Goal: Task Accomplishment & Management: Complete application form

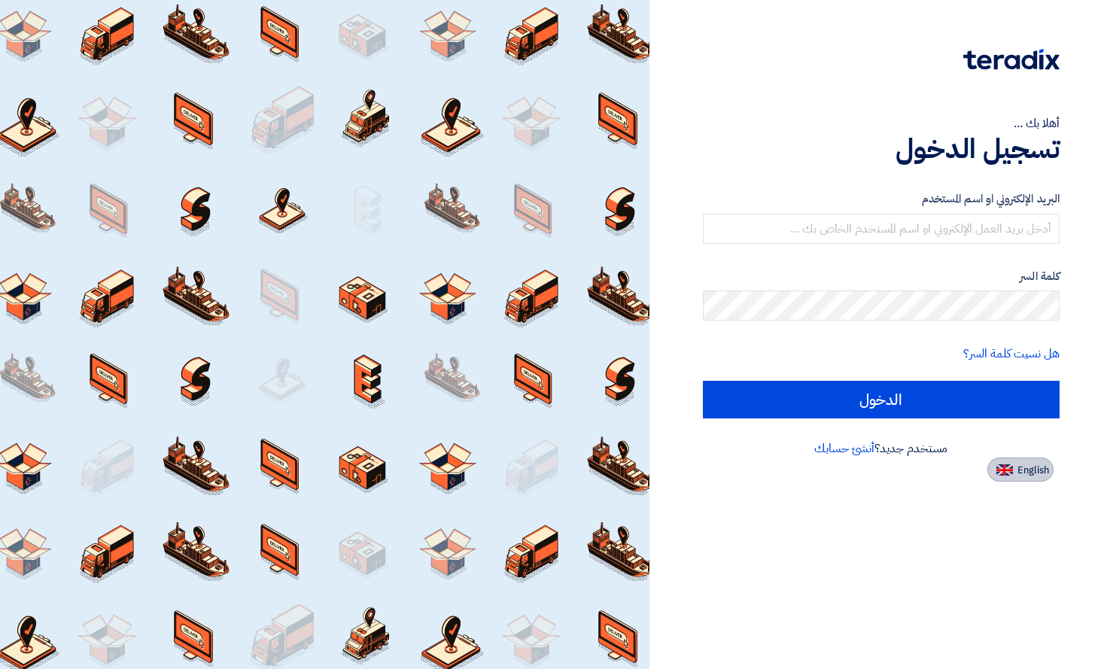
click at [1022, 473] on span "English" at bounding box center [1033, 470] width 32 height 11
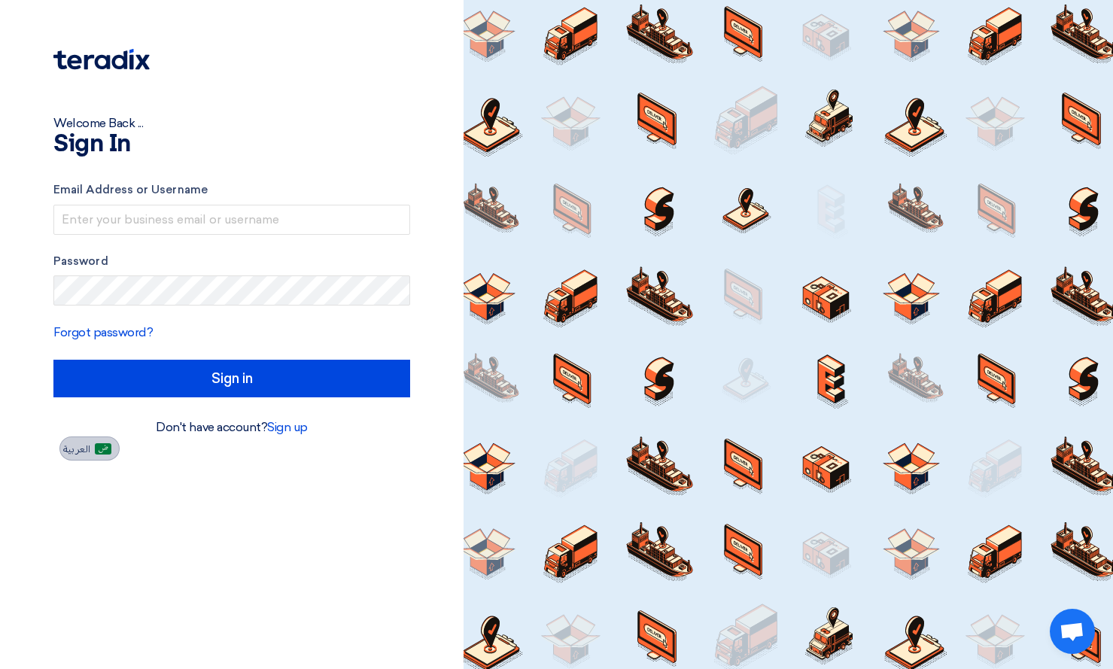
click at [83, 452] on span "العربية" at bounding box center [76, 449] width 27 height 11
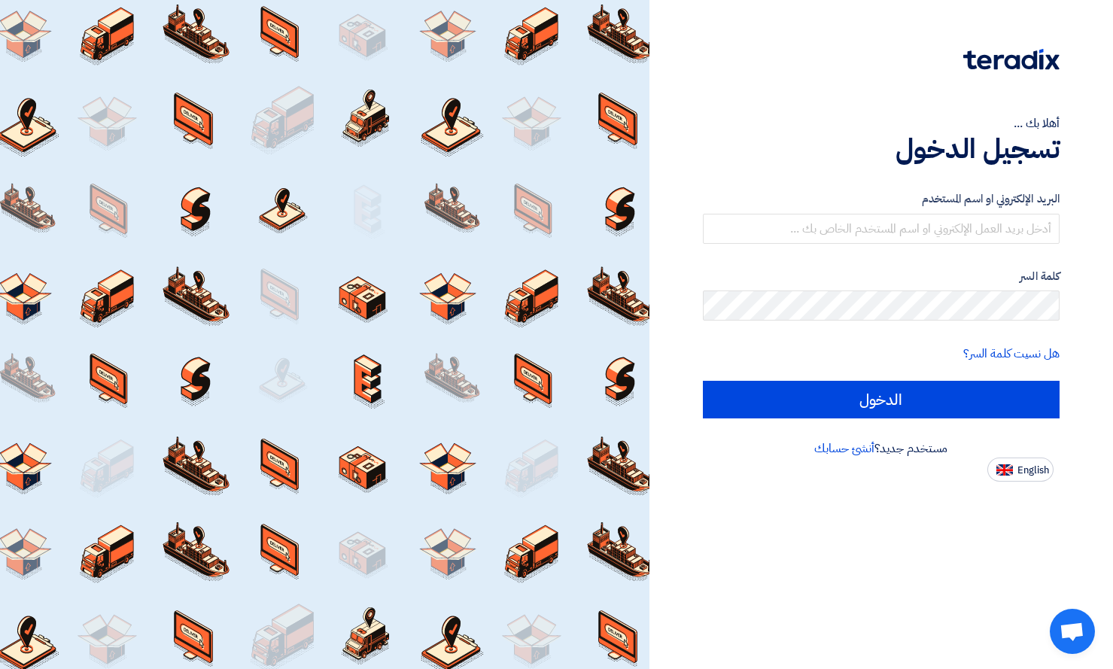
click at [984, 467] on app-language-toggle "English" at bounding box center [881, 470] width 357 height 24
click at [1013, 469] on button "English" at bounding box center [1020, 470] width 66 height 24
type input "Sign in"
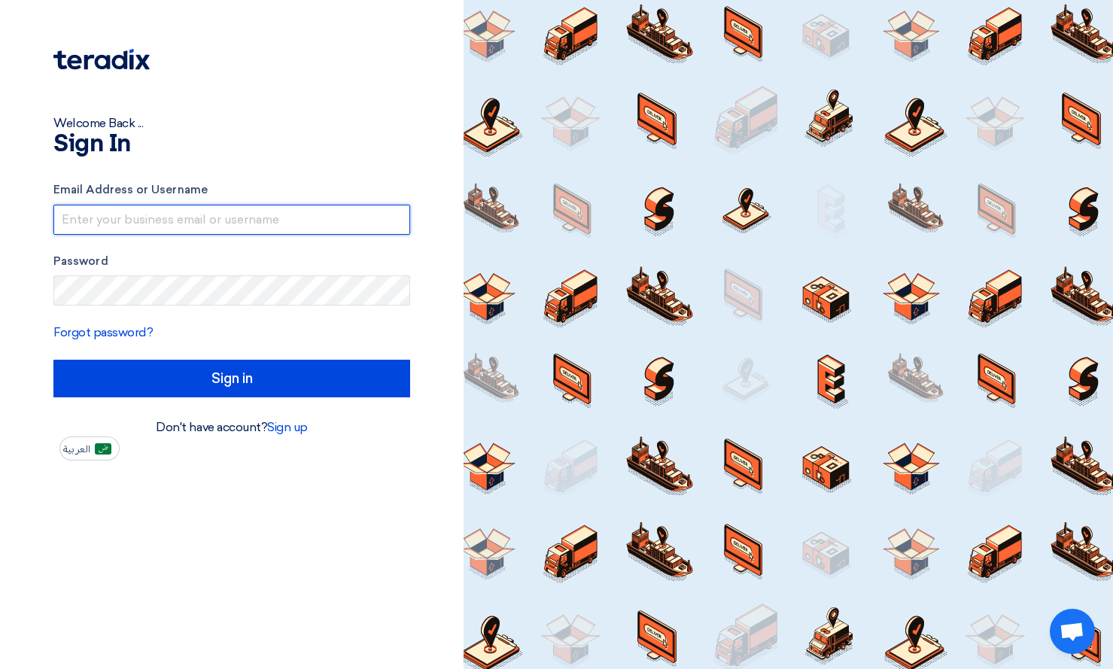
click at [107, 214] on input "text" at bounding box center [231, 220] width 357 height 30
type input "[PERSON_NAME][EMAIL_ADDRESS][DOMAIN_NAME]"
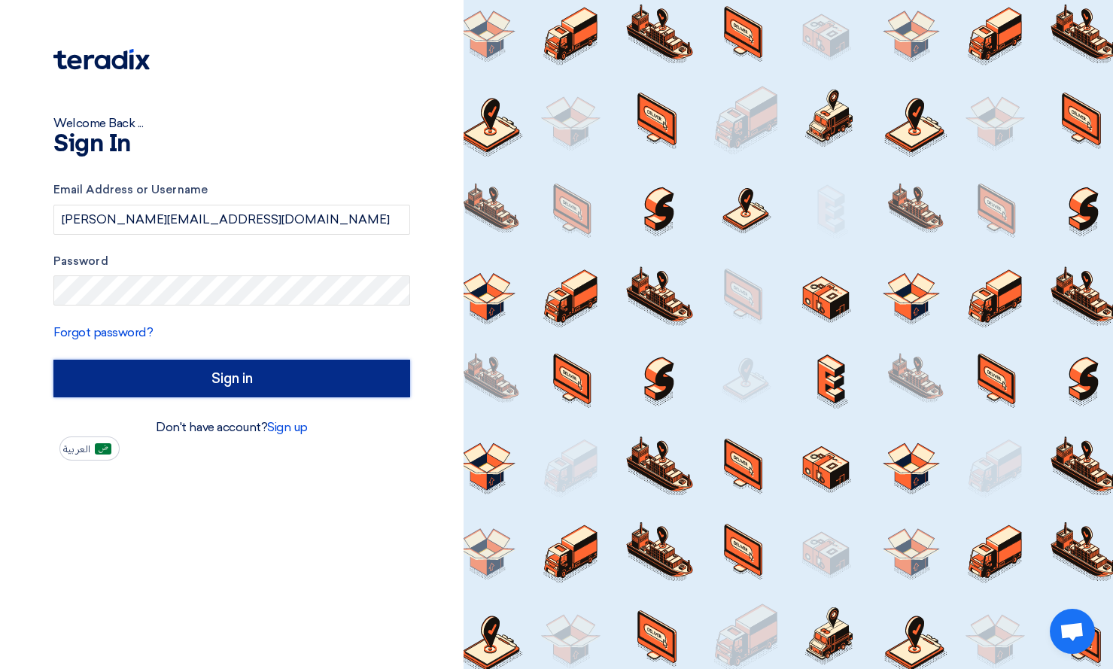
click at [302, 388] on input "Sign in" at bounding box center [231, 379] width 357 height 38
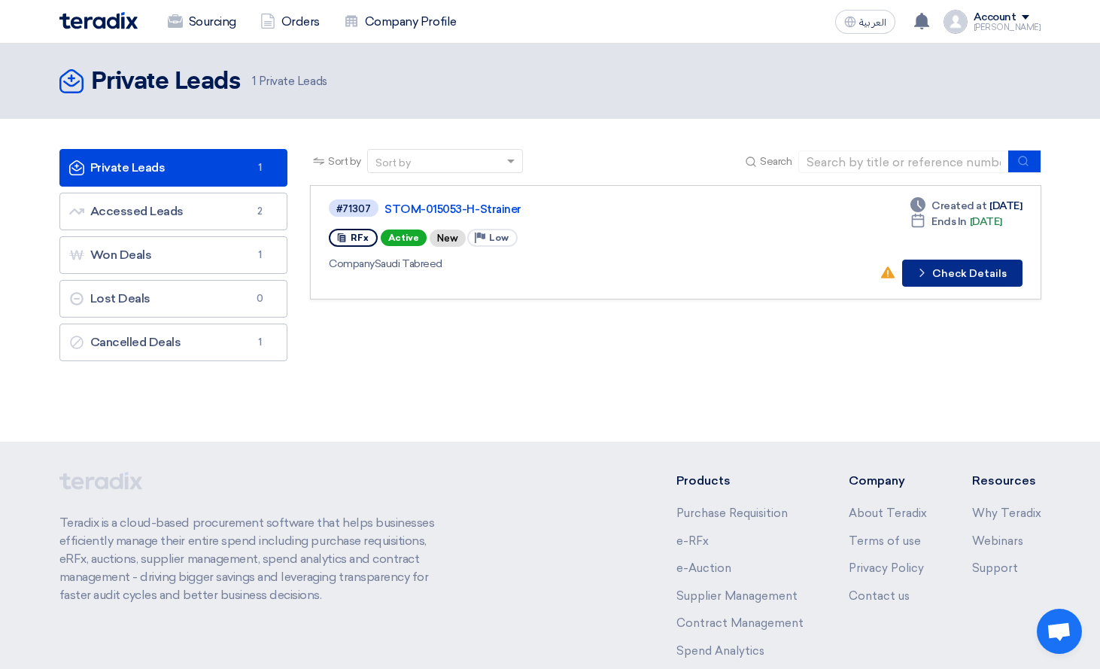
click at [957, 272] on button "Check details Check Details" at bounding box center [962, 273] width 120 height 27
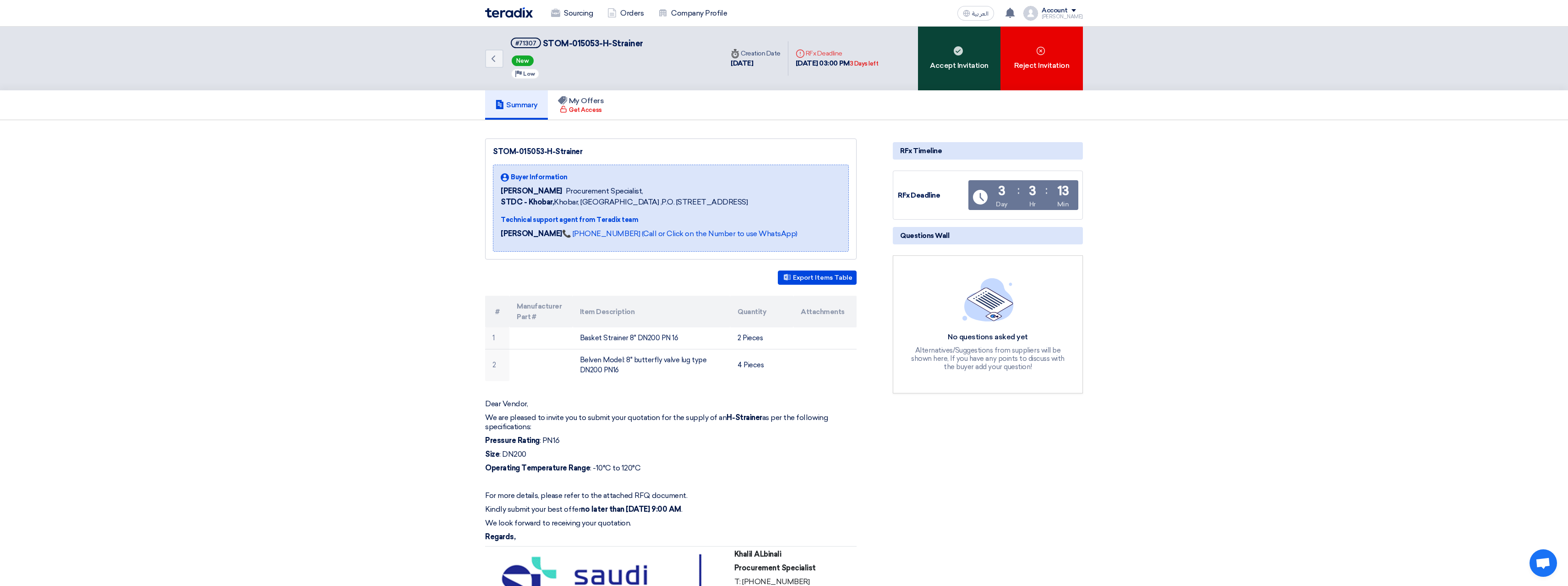
click at [677, 50] on div "Accept Invitation" at bounding box center [959, 58] width 82 height 64
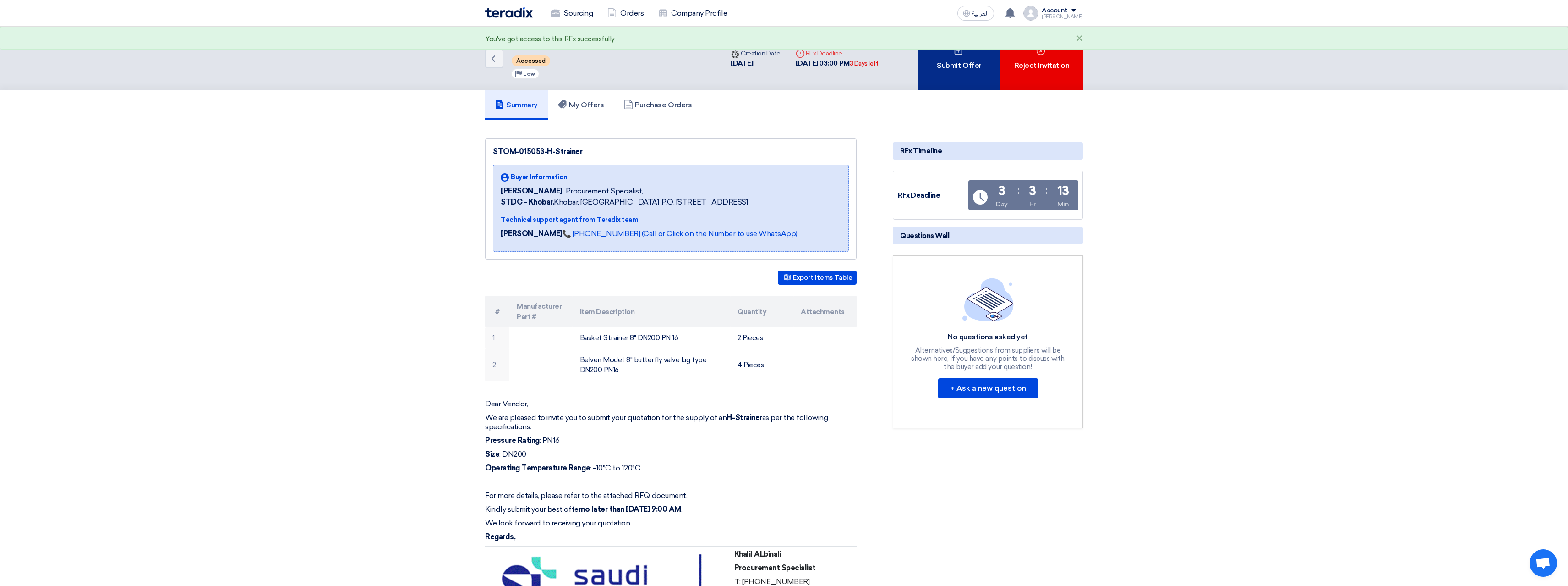
click at [677, 79] on div "Submit Offer" at bounding box center [959, 58] width 82 height 64
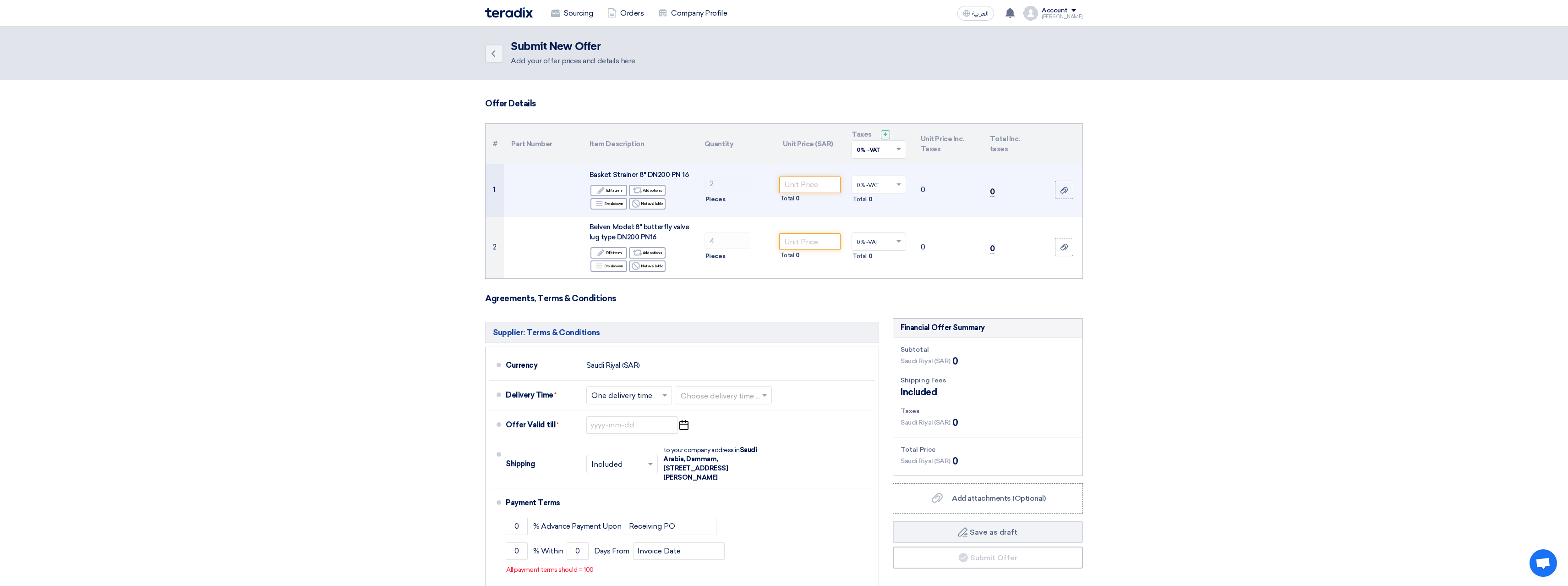
click at [677, 169] on td "2 Pieces" at bounding box center [736, 189] width 79 height 52
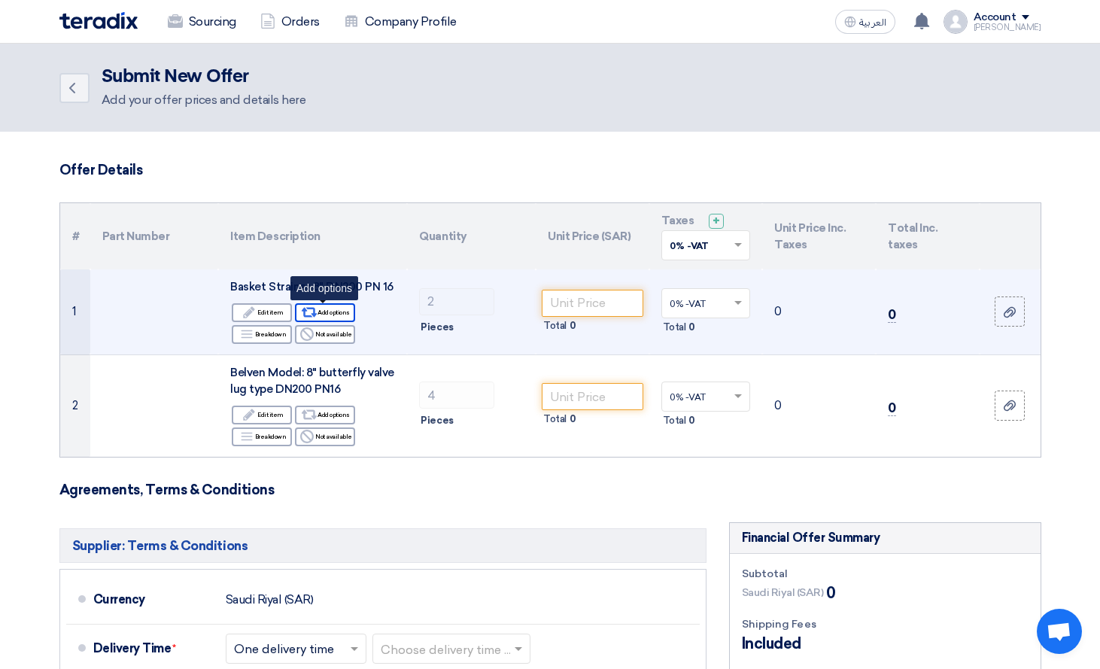
drag, startPoint x: 270, startPoint y: 310, endPoint x: 351, endPoint y: 312, distance: 80.5
click at [351, 312] on div "Edit Edit item Alternative Add options Breakdown Breakdown Reject" at bounding box center [312, 324] width 165 height 44
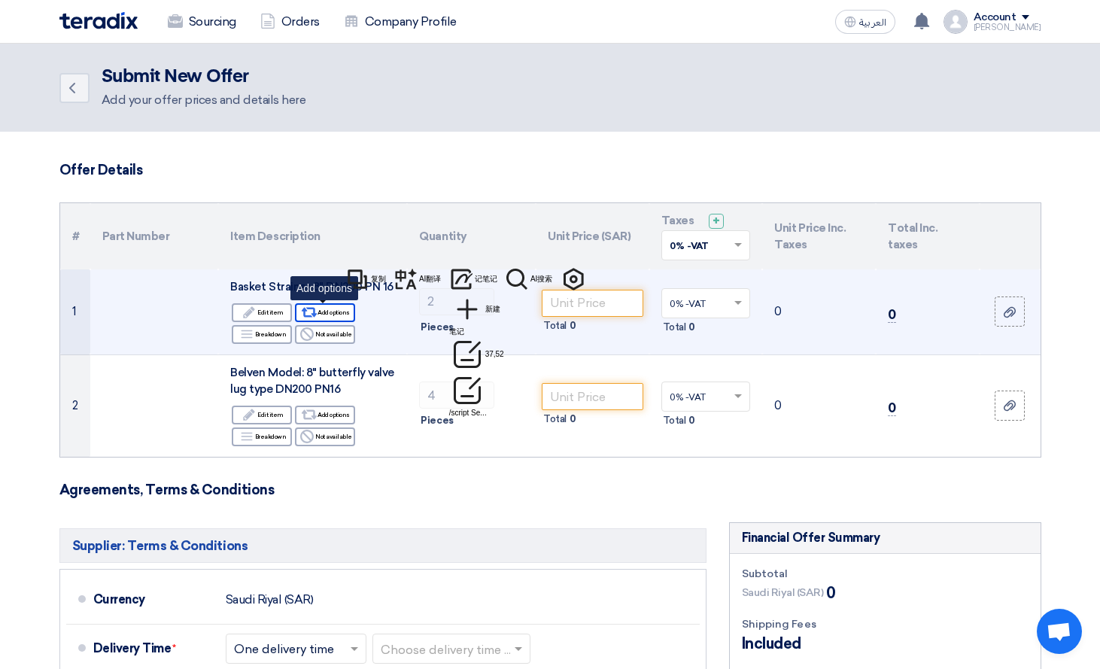
click at [323, 311] on div "Alternative Add options" at bounding box center [325, 312] width 60 height 19
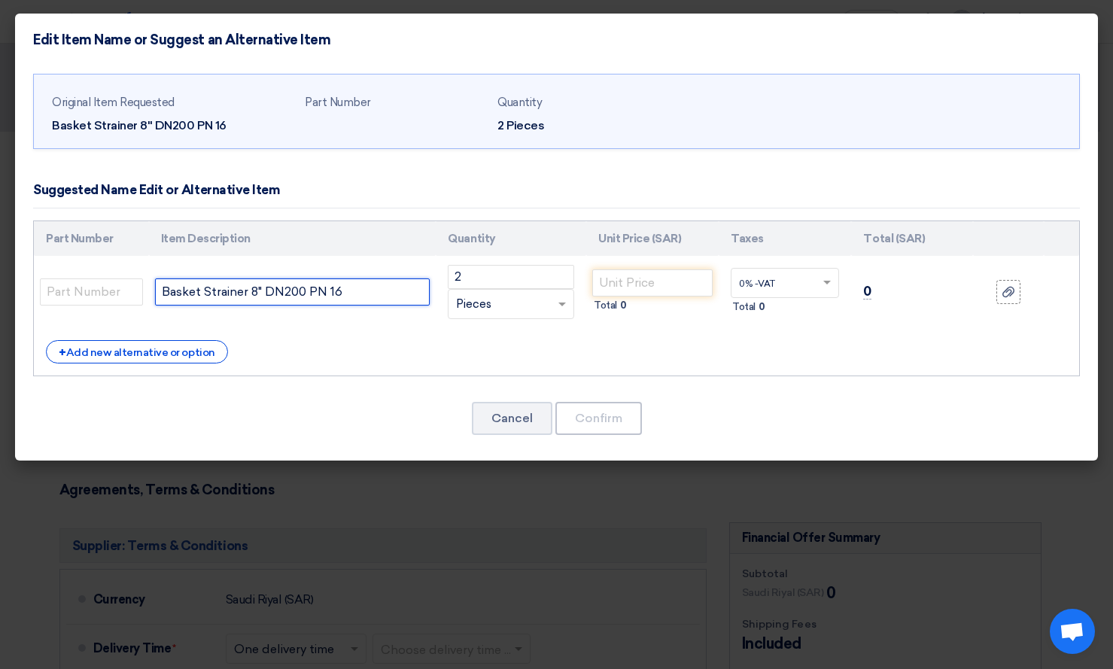
click at [366, 285] on input "Basket Strainer 8" DN200 PN 16" at bounding box center [292, 291] width 275 height 27
paste input "304 material cylinder diameter 325 total height 780 inlet and outlet DN200 PN16"
type input "Basket Strainer 8" DN200 PN 16 304 material cylinder diameter 325 total height …"
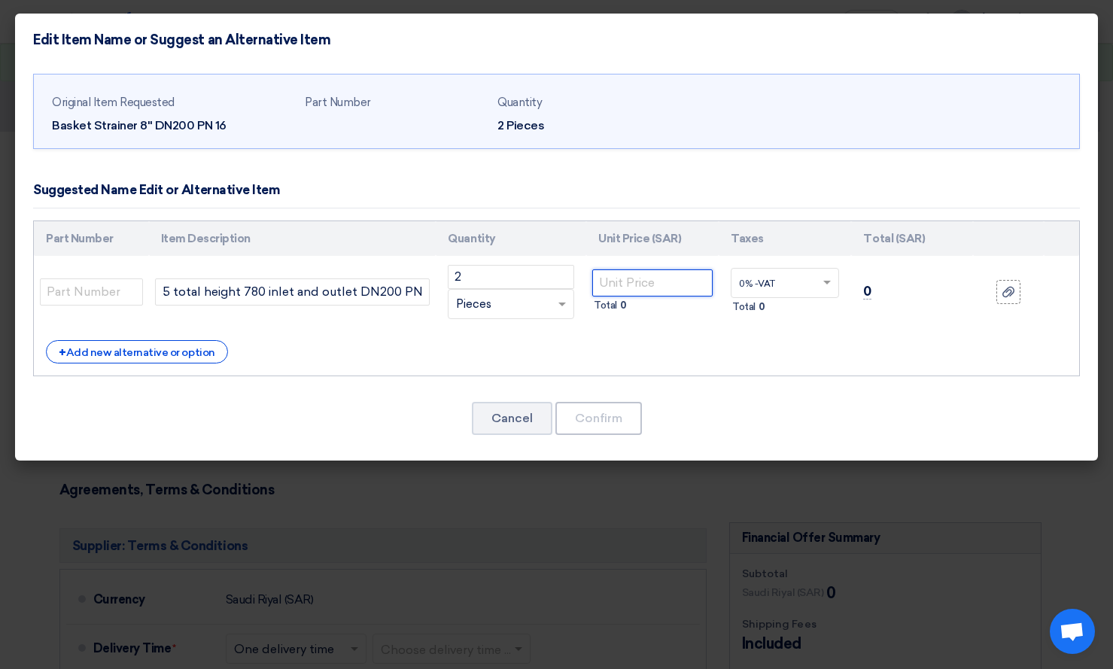
click at [637, 284] on input "number" at bounding box center [652, 282] width 120 height 27
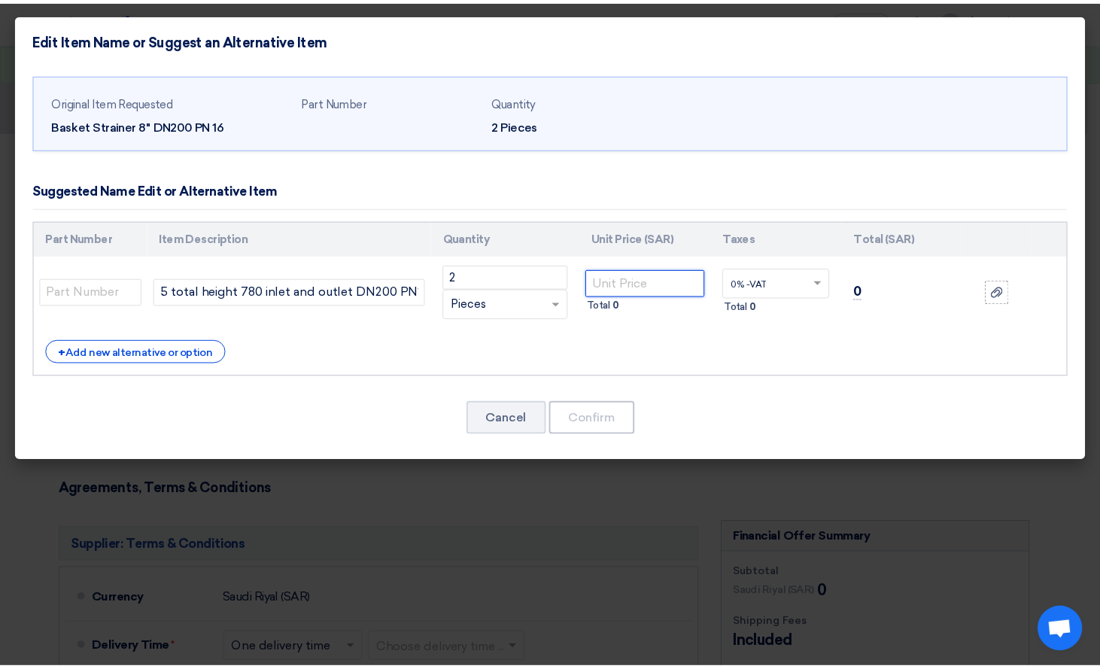
scroll to position [0, 0]
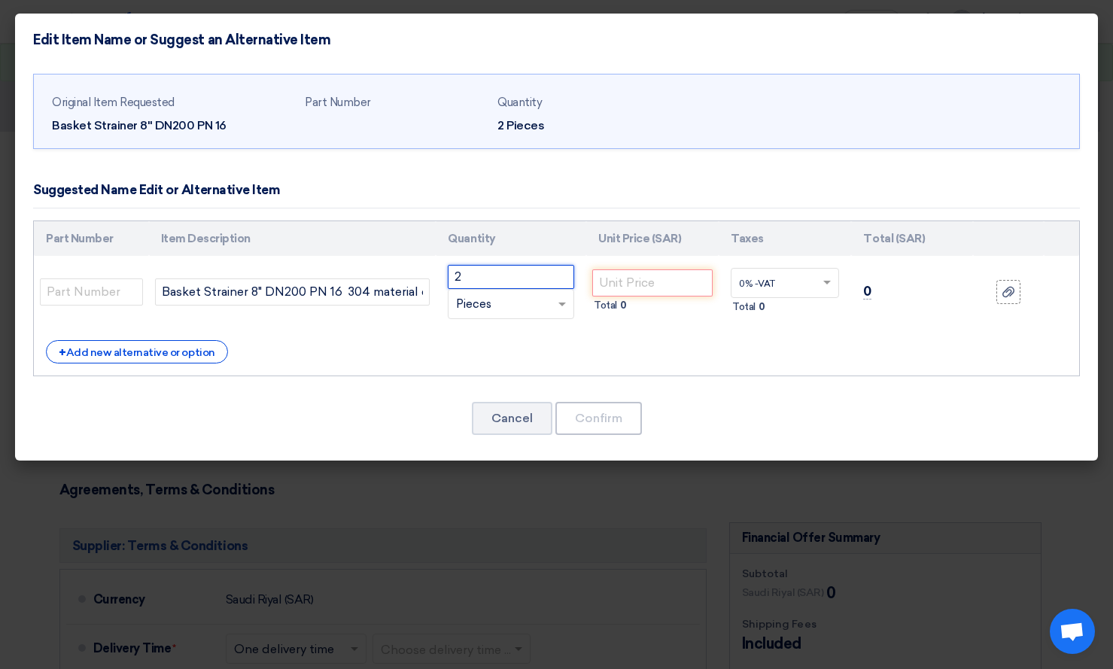
click at [518, 282] on input "2" at bounding box center [511, 277] width 126 height 24
click at [634, 276] on input "number" at bounding box center [652, 282] width 120 height 27
click at [641, 282] on input "number" at bounding box center [652, 282] width 120 height 27
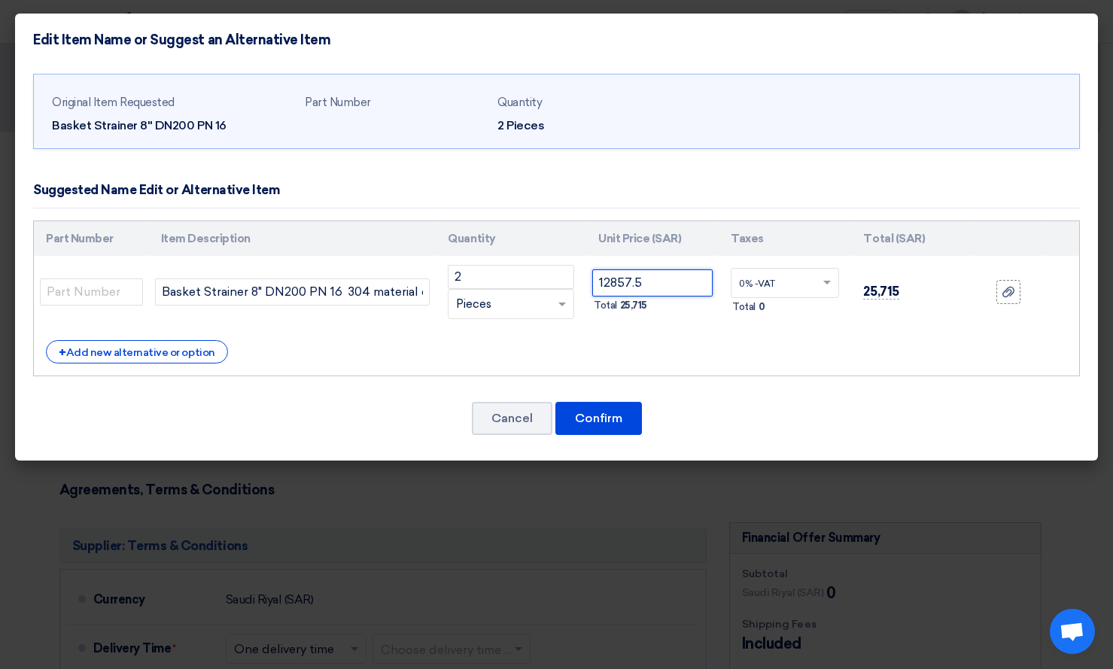
type input "12857.5"
click at [686, 372] on div "Part Number Item Description Quantity Unit Price (SAR) Taxes Total (SAR) 2" at bounding box center [556, 298] width 1047 height 157
click at [598, 418] on button "Confirm" at bounding box center [598, 418] width 87 height 33
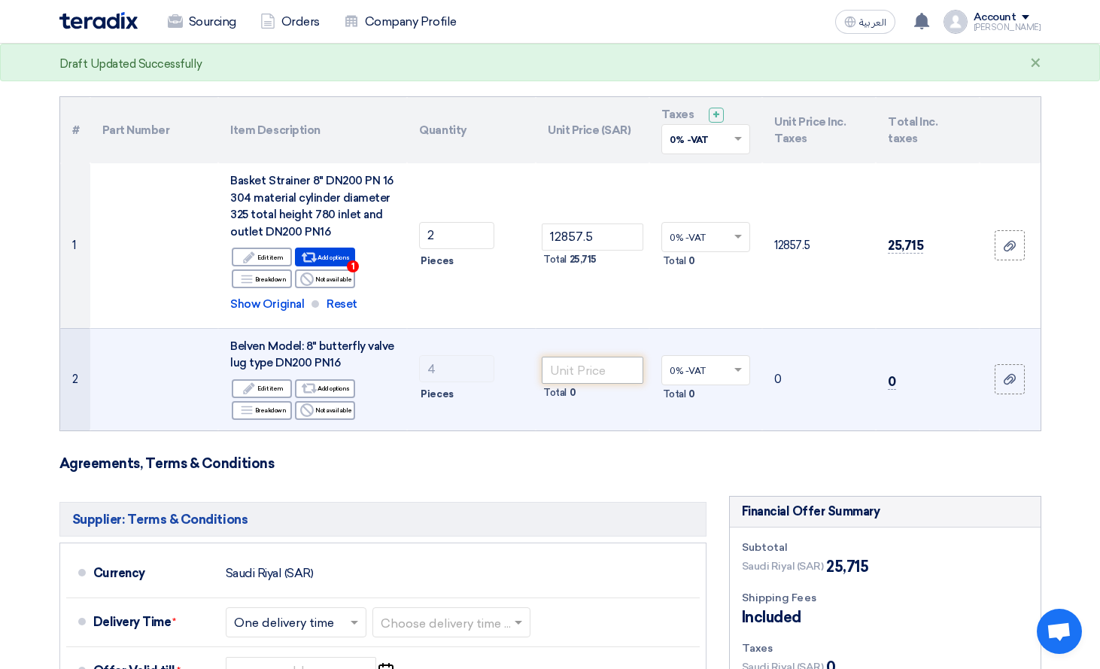
scroll to position [151, 0]
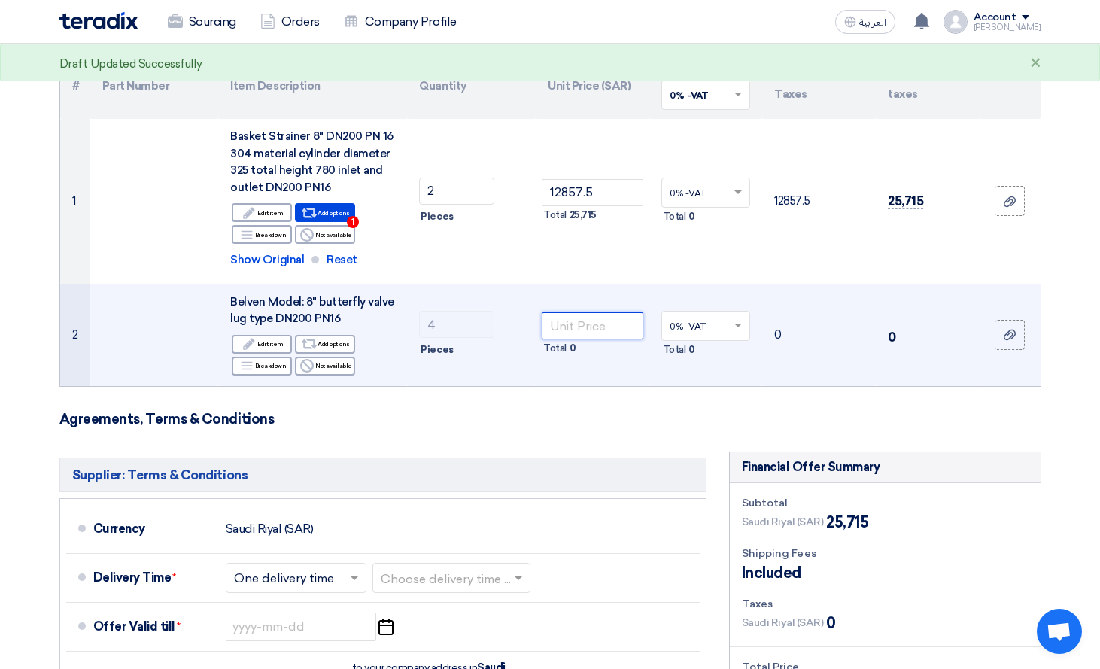
click at [603, 335] on input "number" at bounding box center [593, 325] width 102 height 27
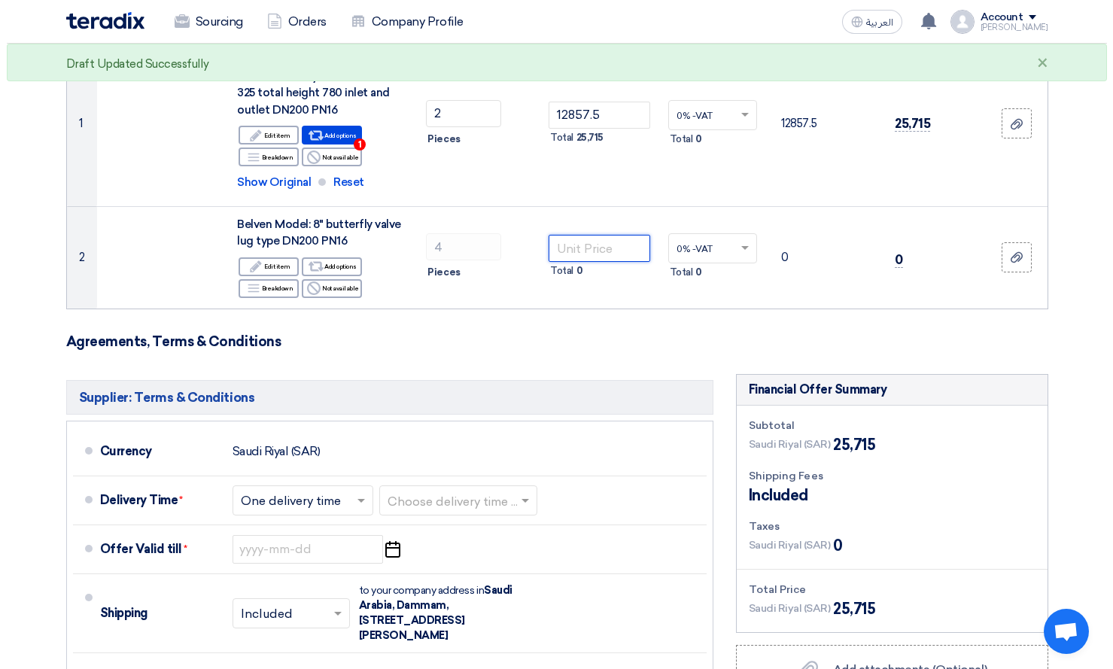
scroll to position [226, 0]
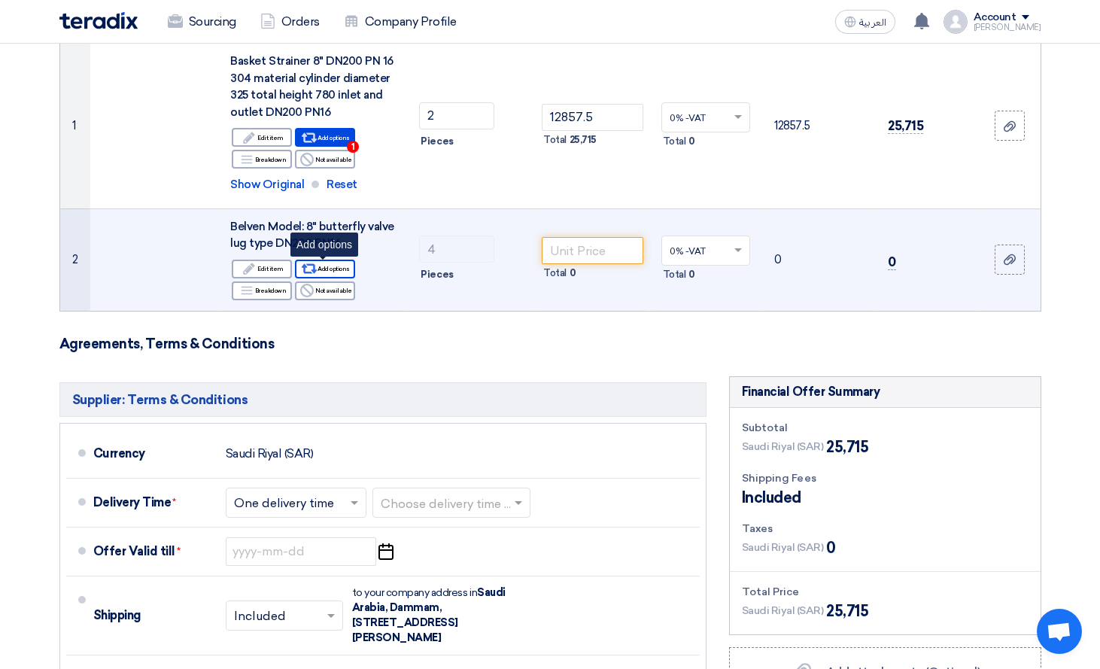
click at [323, 270] on div "Alternative Add options" at bounding box center [325, 269] width 60 height 19
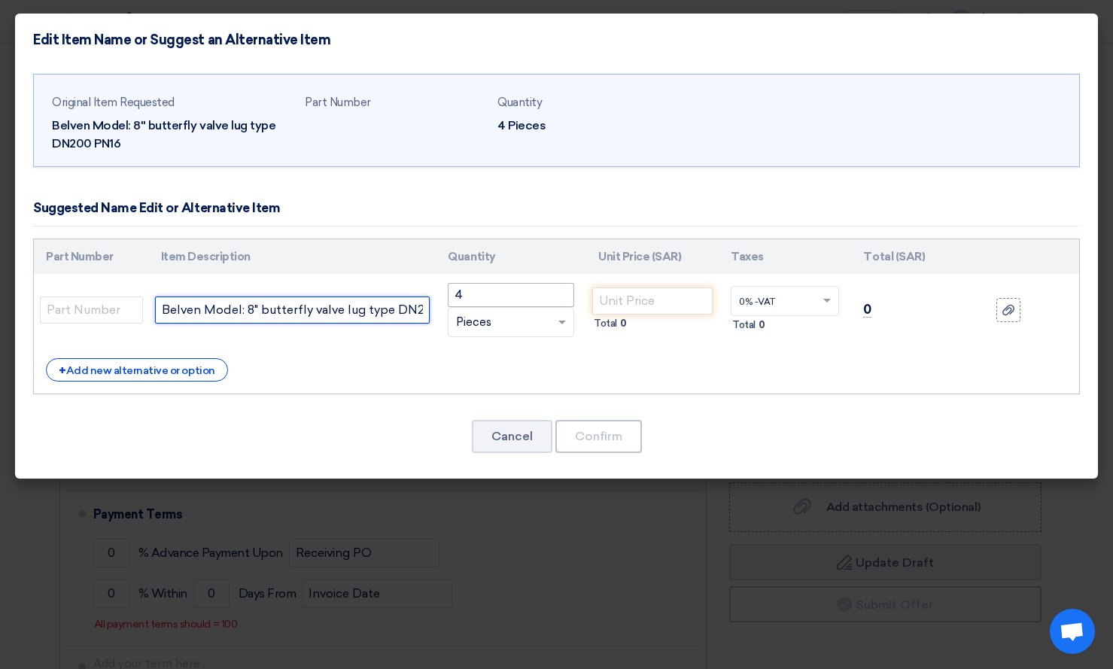
scroll to position [0, 42]
drag, startPoint x: 419, startPoint y: 306, endPoint x: 565, endPoint y: 306, distance: 146.0
click at [565, 306] on tr "Belven Model: 8" butterfly valve lug type DN200 PN16 4 RFQ_STEP1.ITEMS.2.TYPE_P…" at bounding box center [556, 310] width 1045 height 72
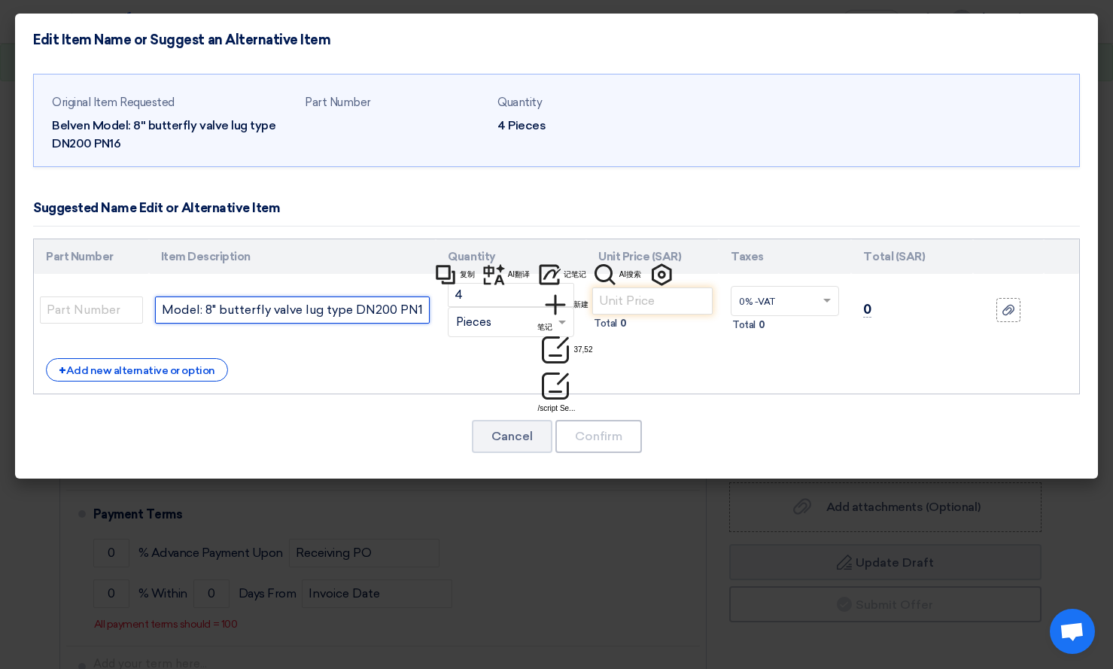
click at [424, 312] on input "Belven Model: 8" butterfly valve lug type DN200 PN16" at bounding box center [292, 310] width 275 height 27
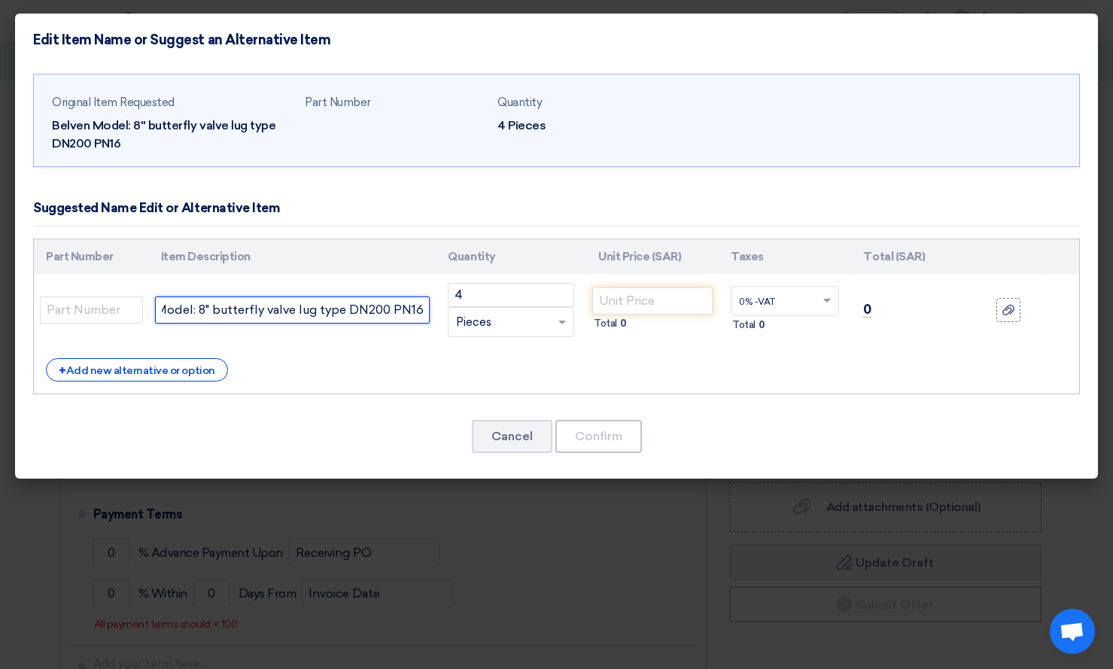
paste input "Carbon steel material 304 valve plate with ethylene propylene rubber seal DN200…"
type input "Belven Model: 8" butterfly valve lug type DN200 PN16 Carbon steel material 304 …"
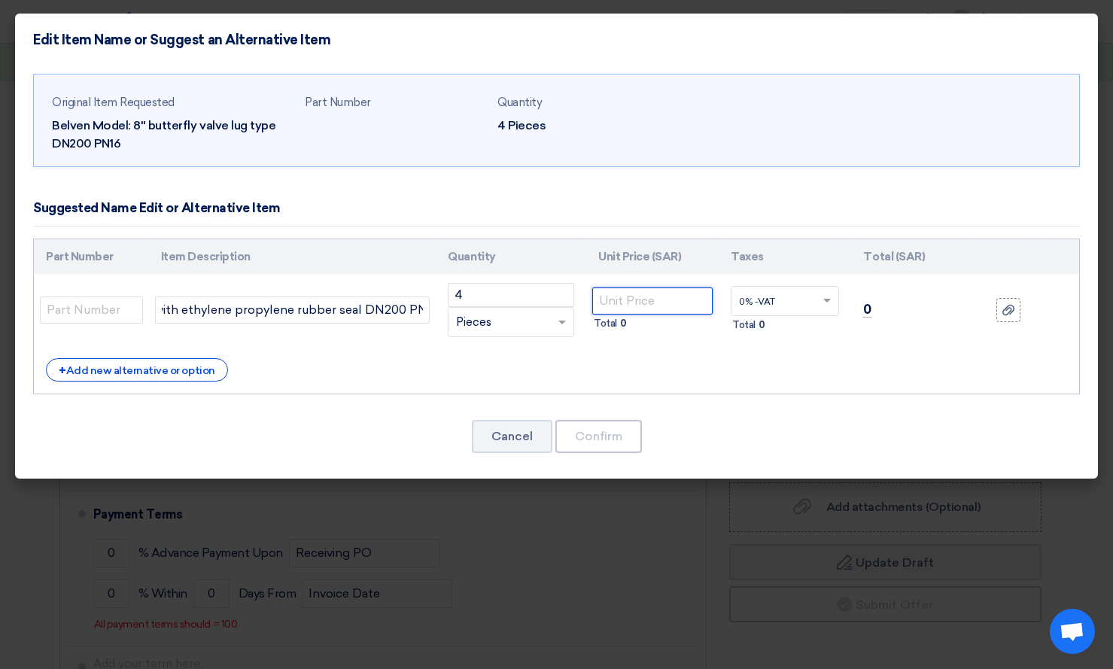
click at [651, 306] on input "number" at bounding box center [652, 300] width 120 height 27
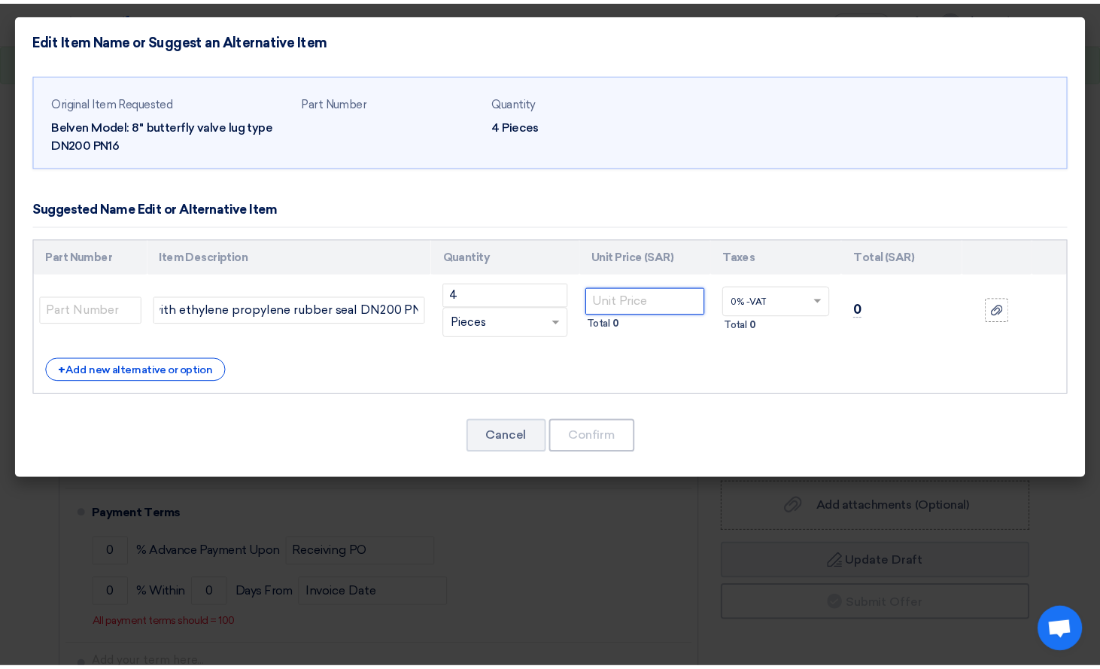
scroll to position [0, 0]
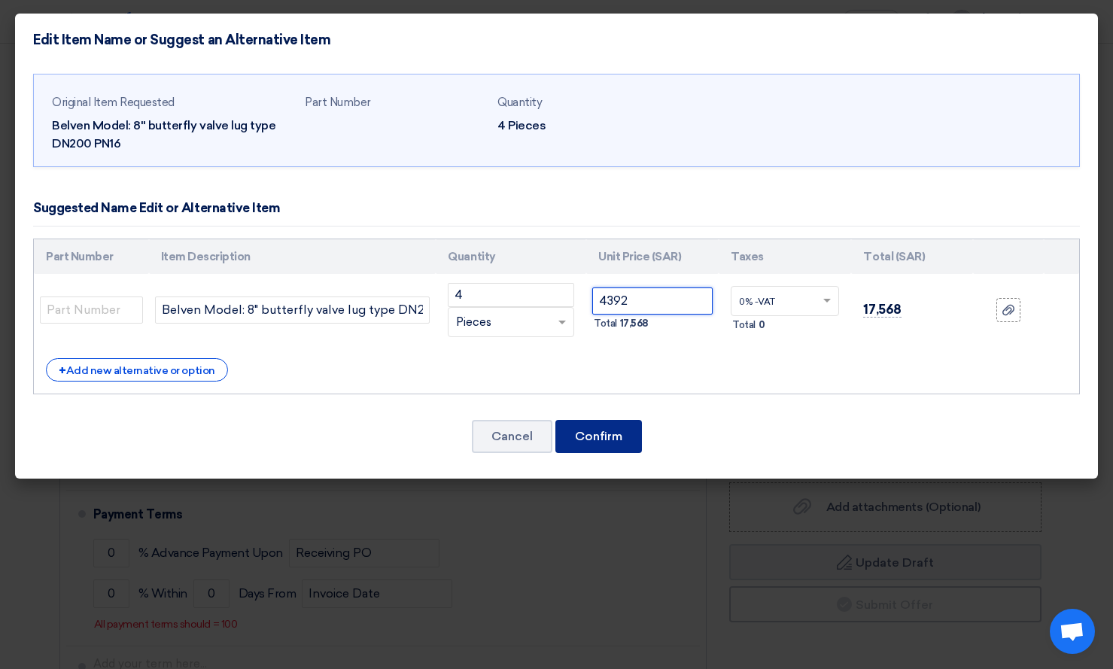
type input "4392"
click at [623, 434] on button "Confirm" at bounding box center [598, 436] width 87 height 33
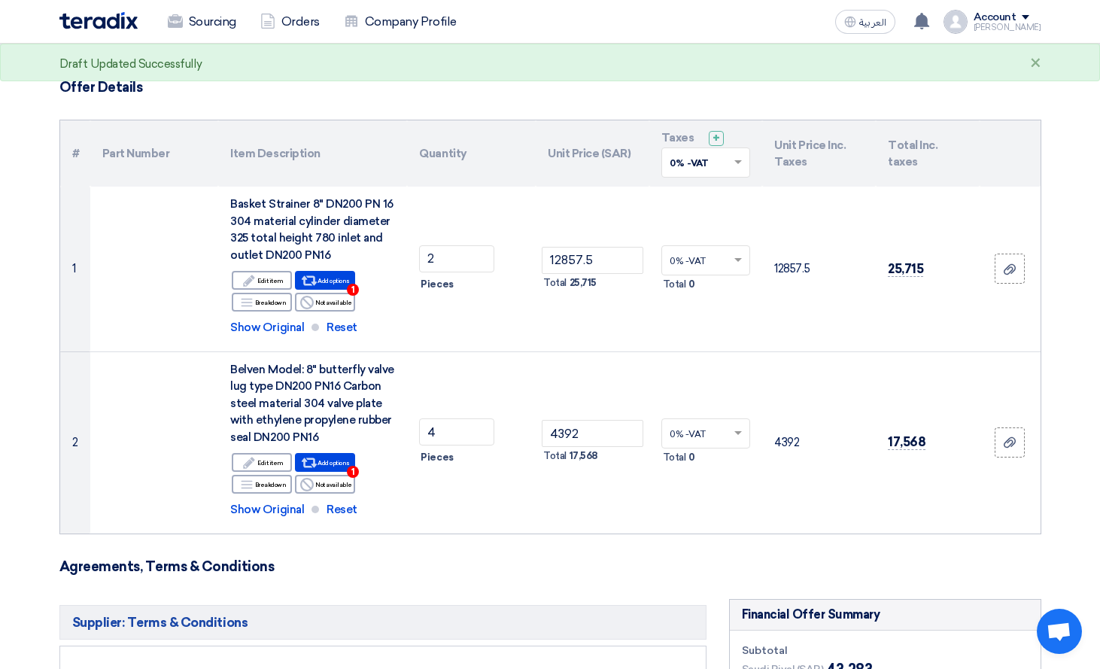
scroll to position [75, 0]
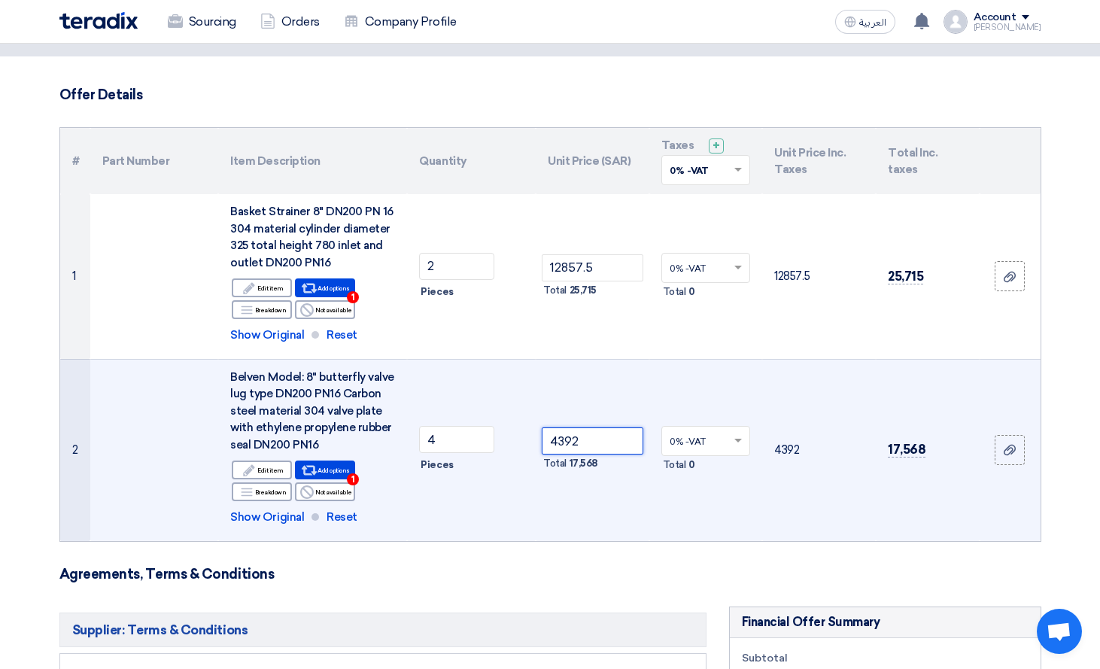
click at [614, 439] on input "4392" at bounding box center [593, 440] width 102 height 27
type input "4392.85"
click at [607, 494] on td "4392.85 Total 17,571.4" at bounding box center [593, 450] width 114 height 182
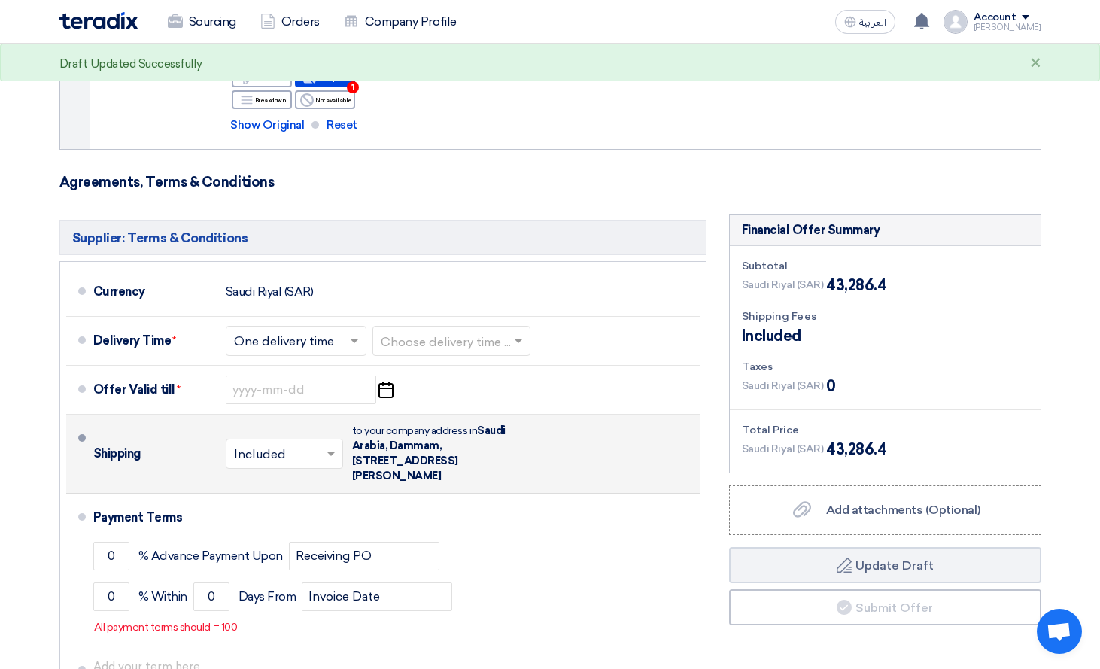
scroll to position [452, 0]
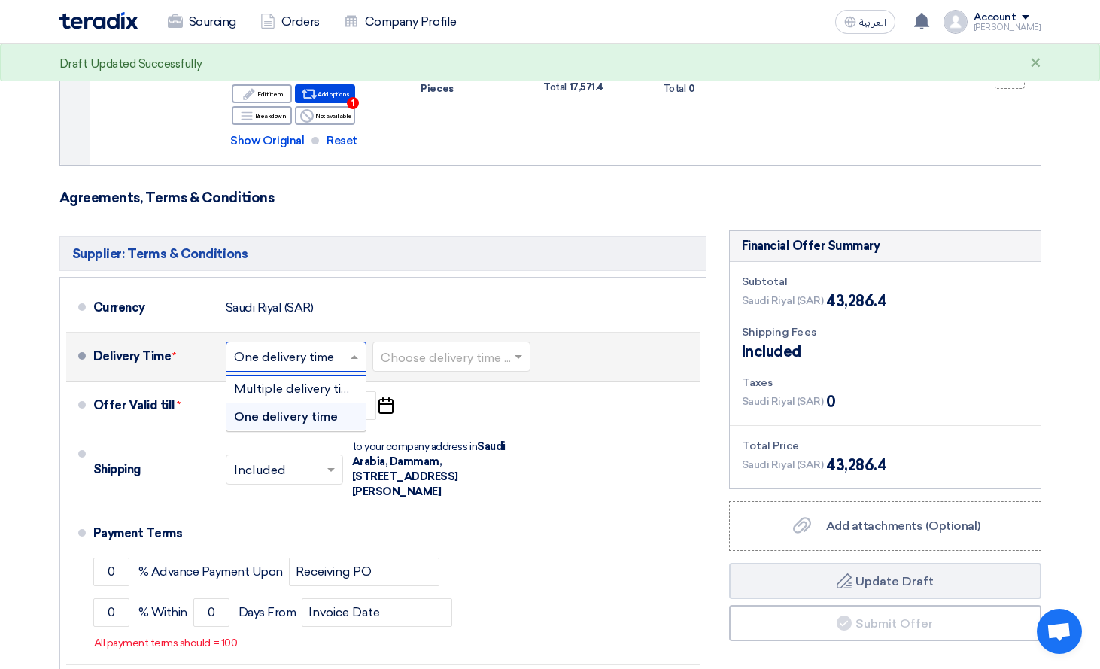
click at [312, 359] on input "text" at bounding box center [297, 358] width 126 height 22
click at [465, 361] on input "text" at bounding box center [452, 358] width 143 height 22
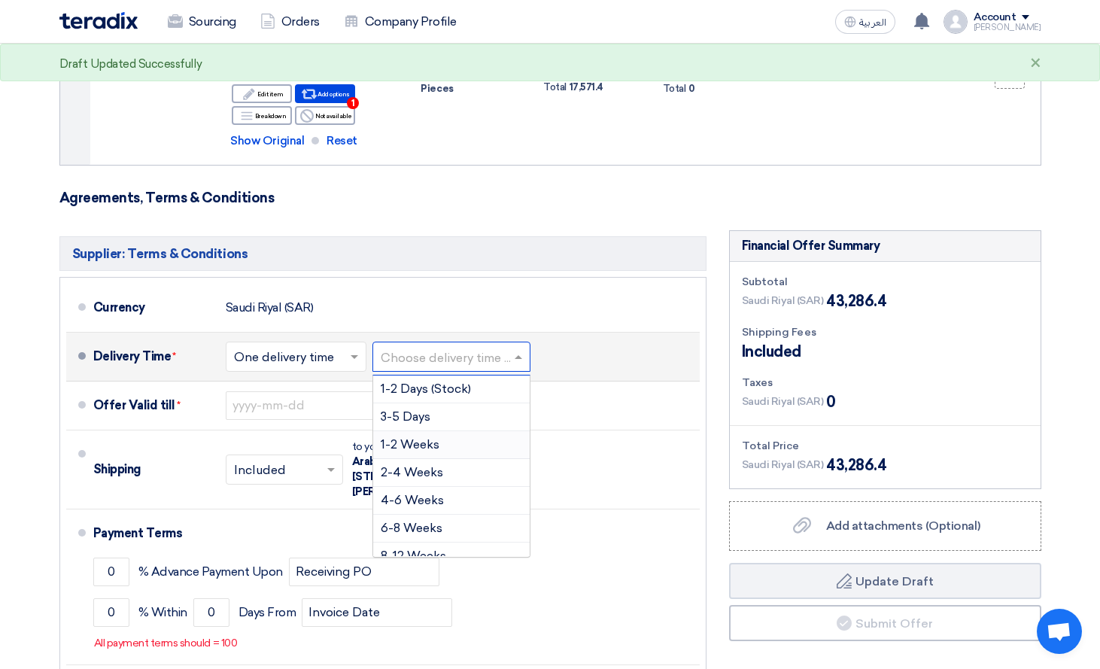
click at [437, 437] on span "1-2 Weeks" at bounding box center [410, 444] width 59 height 14
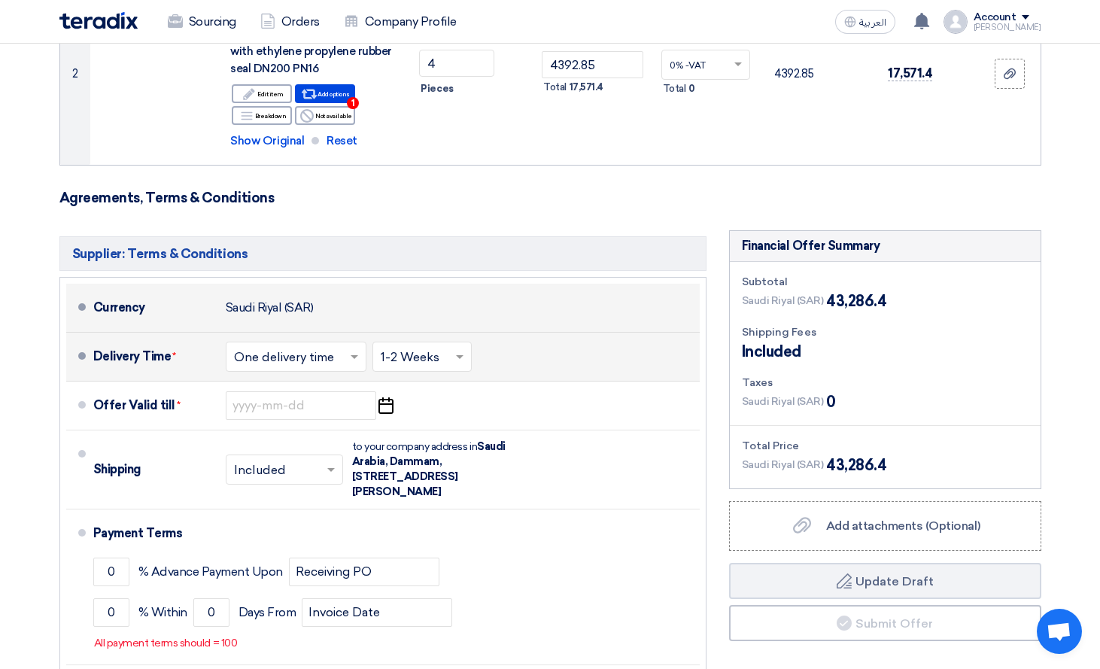
click at [435, 312] on div "Currency [GEOGRAPHIC_DATA] (SAR)" at bounding box center [393, 308] width 601 height 36
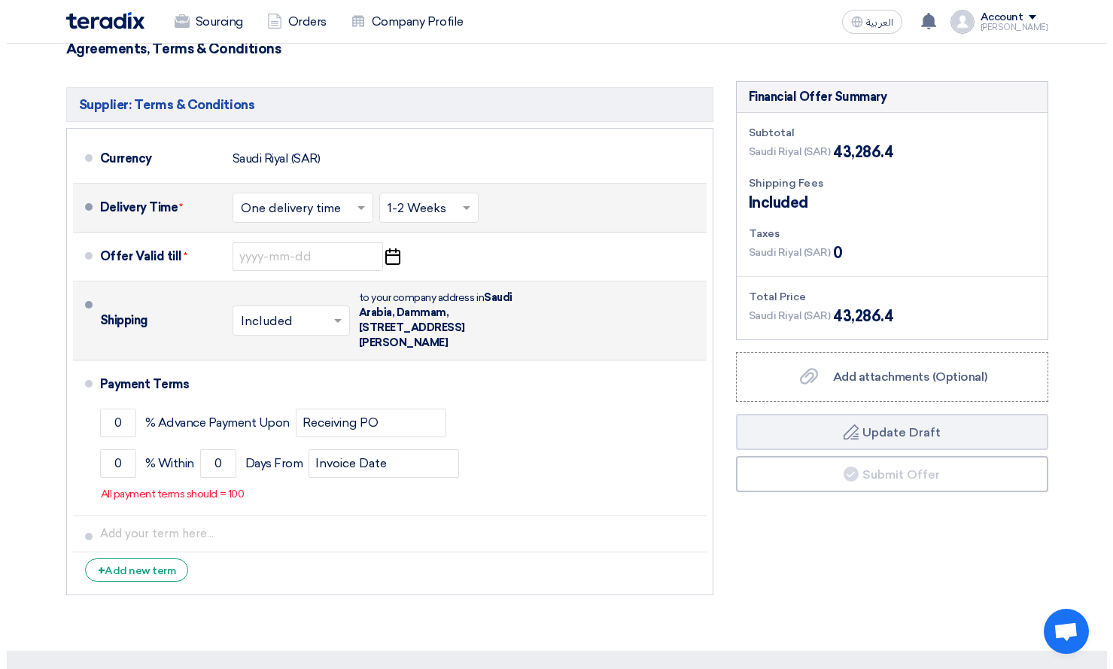
scroll to position [602, 0]
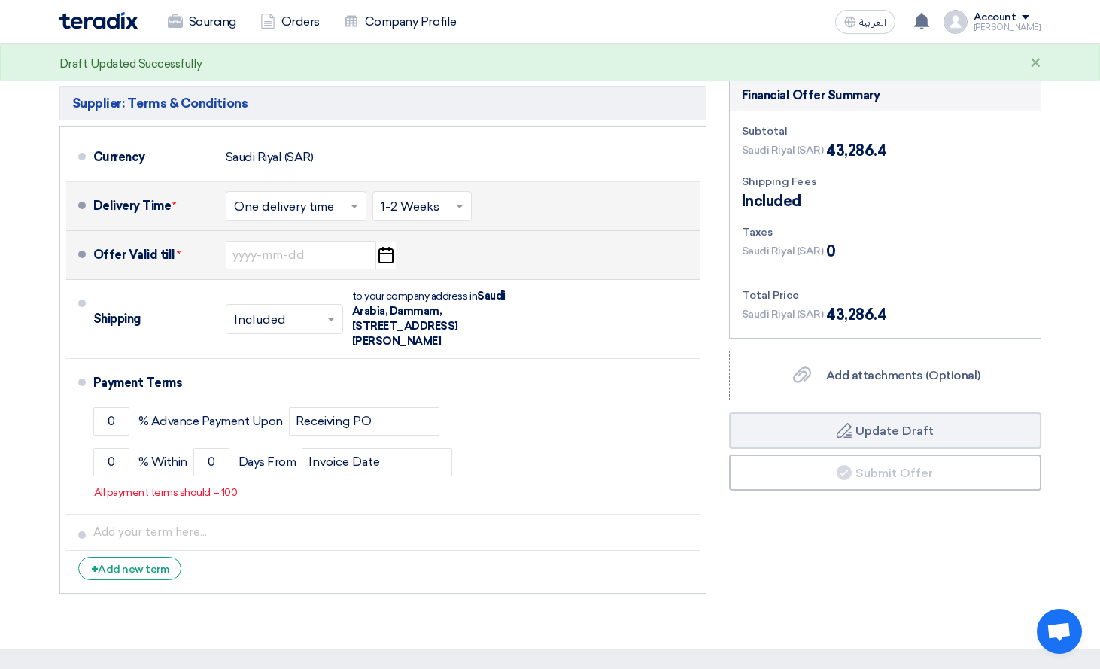
click at [384, 257] on icon "Pick a date" at bounding box center [386, 255] width 20 height 27
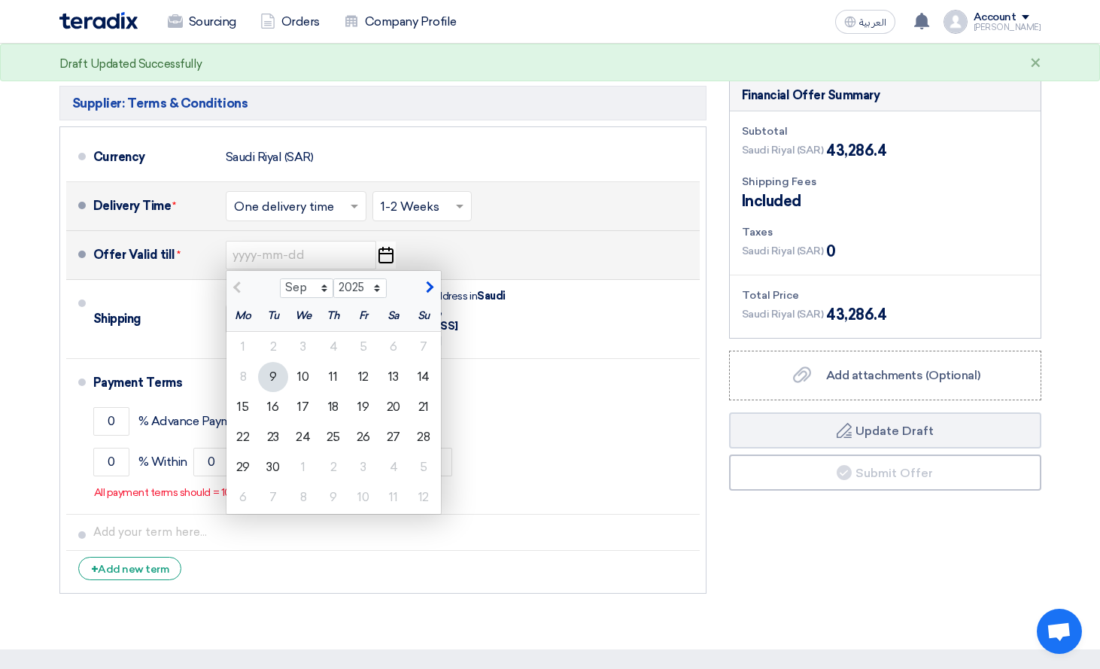
click at [427, 283] on span "button" at bounding box center [428, 288] width 8 height 14
select select "10"
click at [364, 473] on div "31" at bounding box center [363, 467] width 30 height 30
type input "[DATE]"
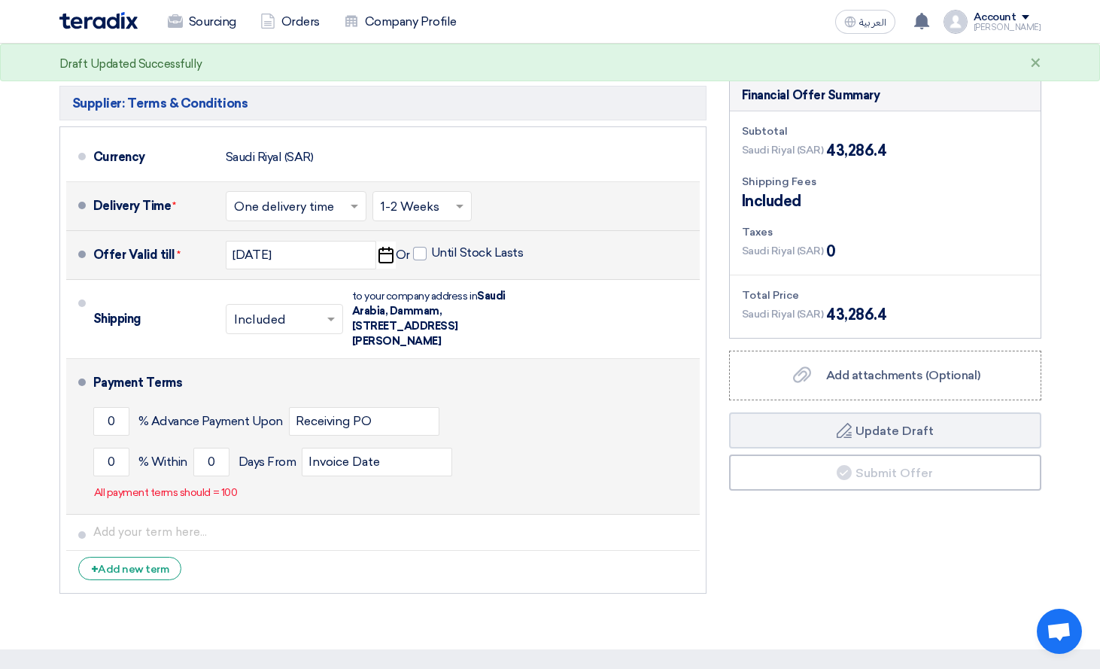
click at [326, 372] on div "Payment Terms" at bounding box center [387, 383] width 588 height 36
drag, startPoint x: 117, startPoint y: 418, endPoint x: 102, endPoint y: 421, distance: 15.5
click at [116, 418] on input "0" at bounding box center [111, 421] width 36 height 29
click at [80, 422] on li "Payment Terms 0 % Advance Payment Upon Receiving PO 0 % Within 0" at bounding box center [383, 437] width 634 height 156
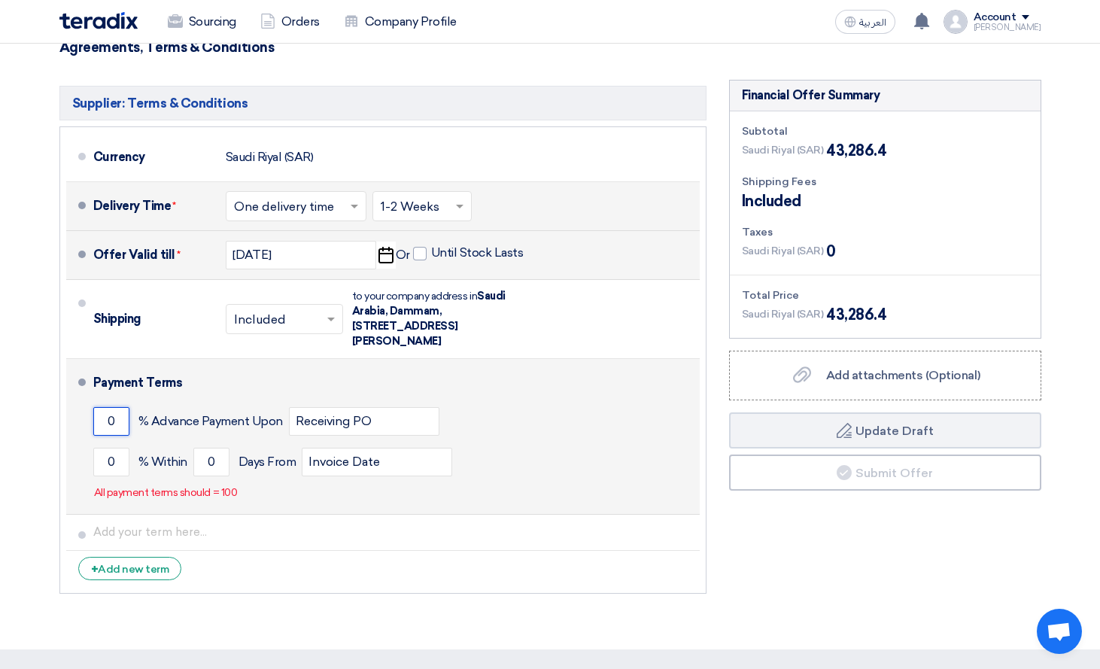
drag, startPoint x: 113, startPoint y: 421, endPoint x: 103, endPoint y: 424, distance: 10.0
click at [104, 421] on input "0" at bounding box center [111, 421] width 36 height 29
type input "50"
click at [237, 440] on div "50 % Advance Payment Upon Receiving PO" at bounding box center [393, 421] width 601 height 41
drag, startPoint x: 117, startPoint y: 464, endPoint x: 96, endPoint y: 464, distance: 21.8
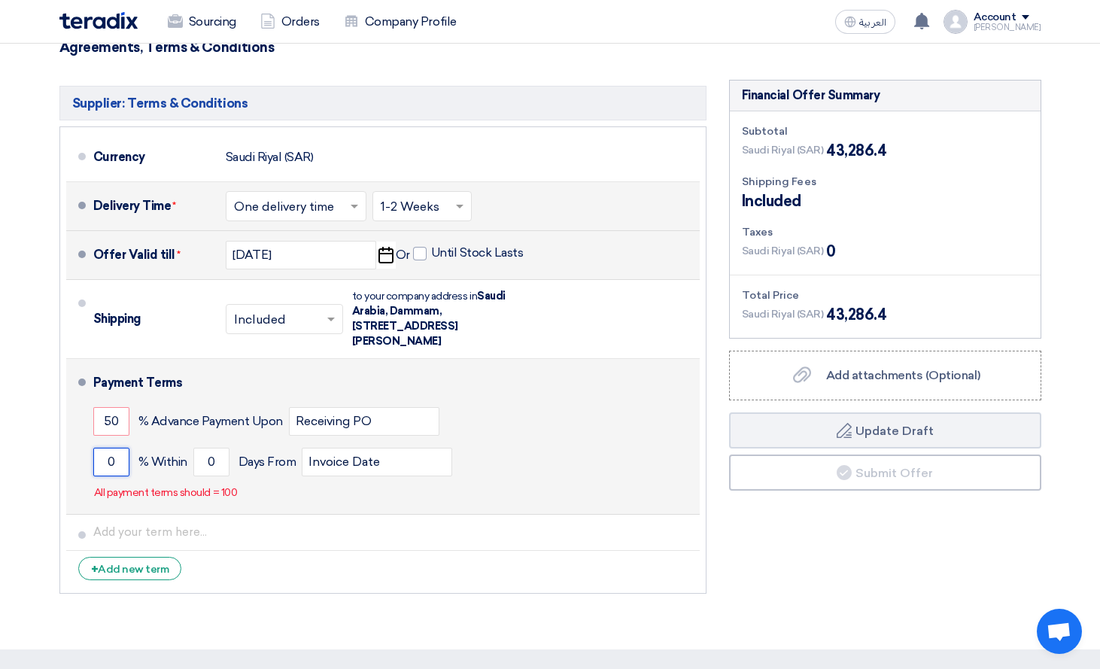
click at [96, 464] on input "0" at bounding box center [111, 462] width 36 height 29
type input "50"
drag, startPoint x: 214, startPoint y: 454, endPoint x: 202, endPoint y: 463, distance: 15.1
click at [202, 463] on input "0" at bounding box center [211, 462] width 36 height 29
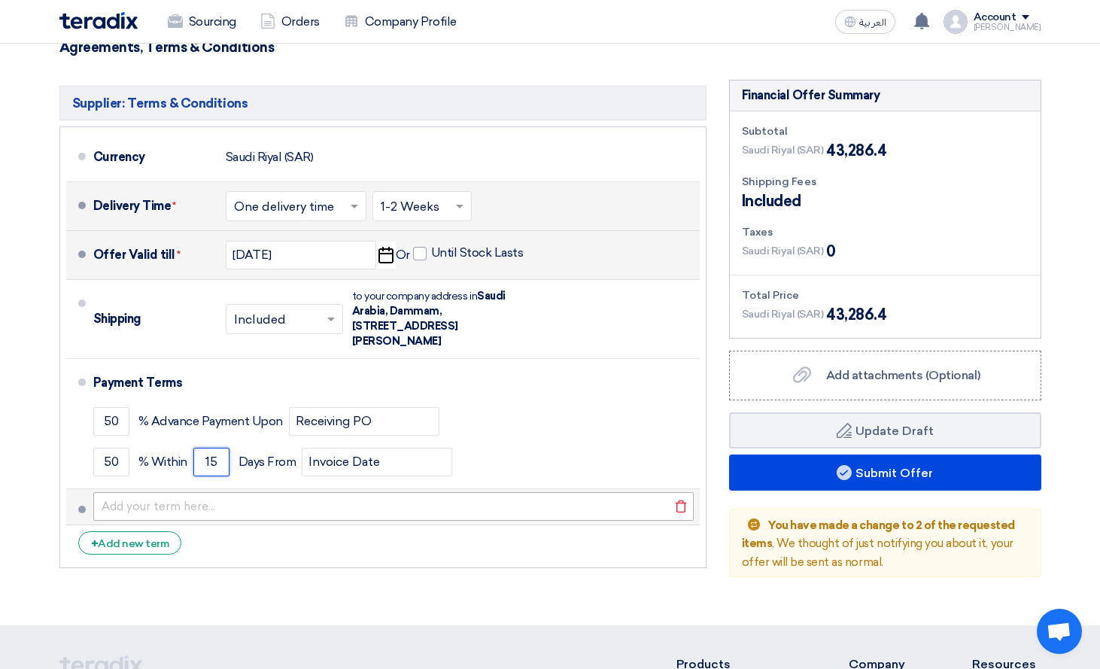
type input "15"
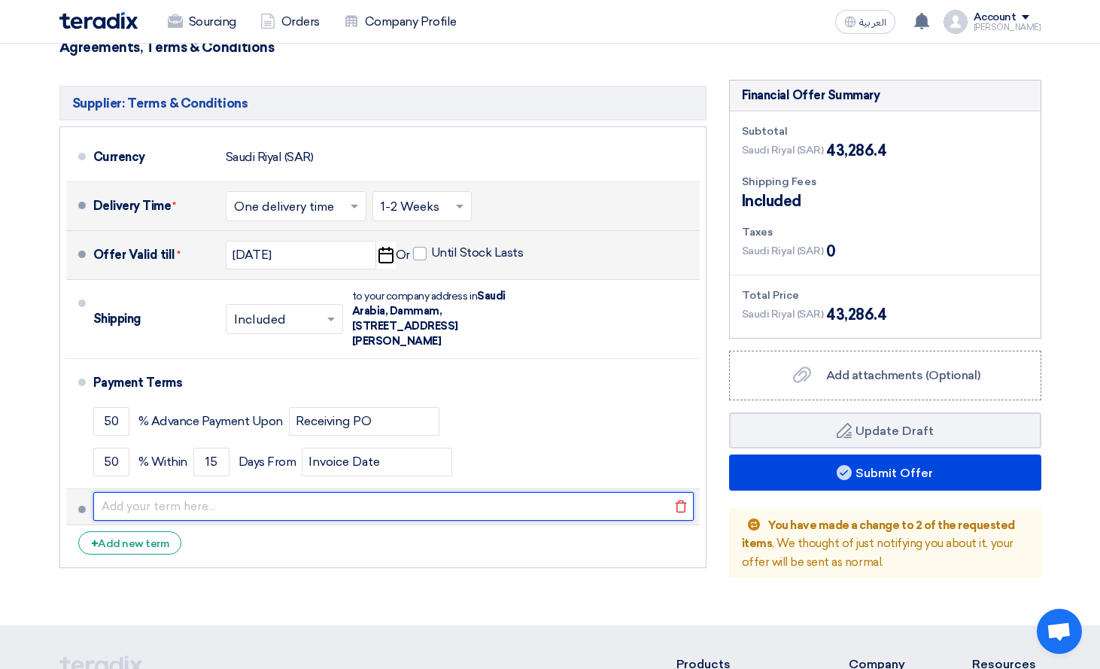
click at [166, 505] on input "text" at bounding box center [393, 506] width 601 height 29
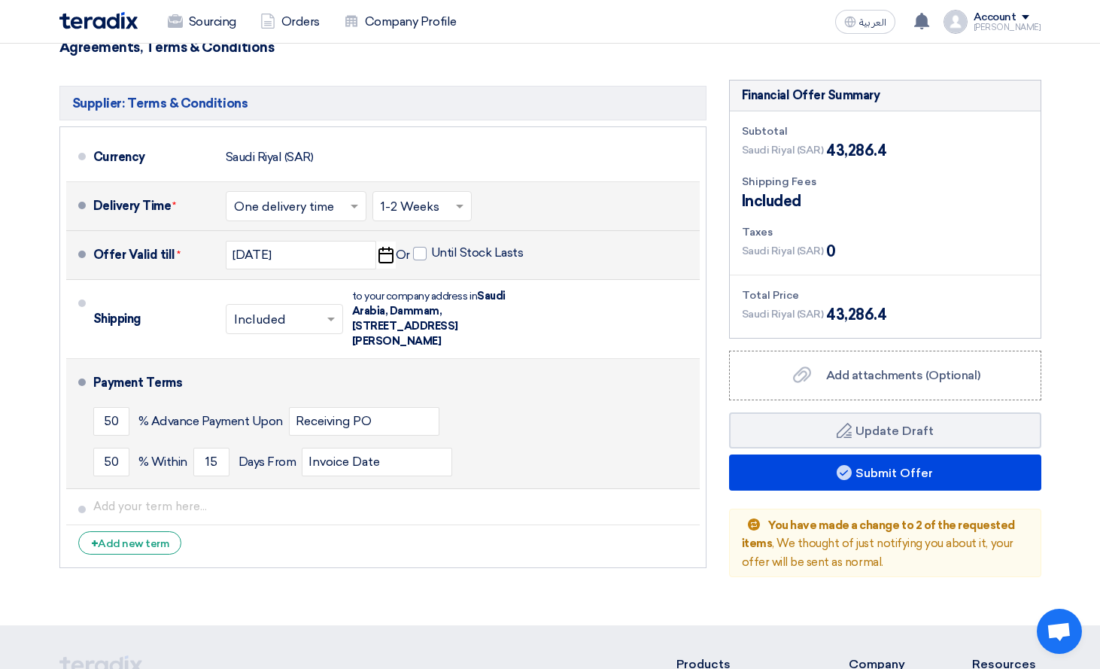
drag, startPoint x: 263, startPoint y: 395, endPoint x: 248, endPoint y: 432, distance: 39.6
click at [263, 395] on div "Payment Terms" at bounding box center [387, 383] width 588 height 36
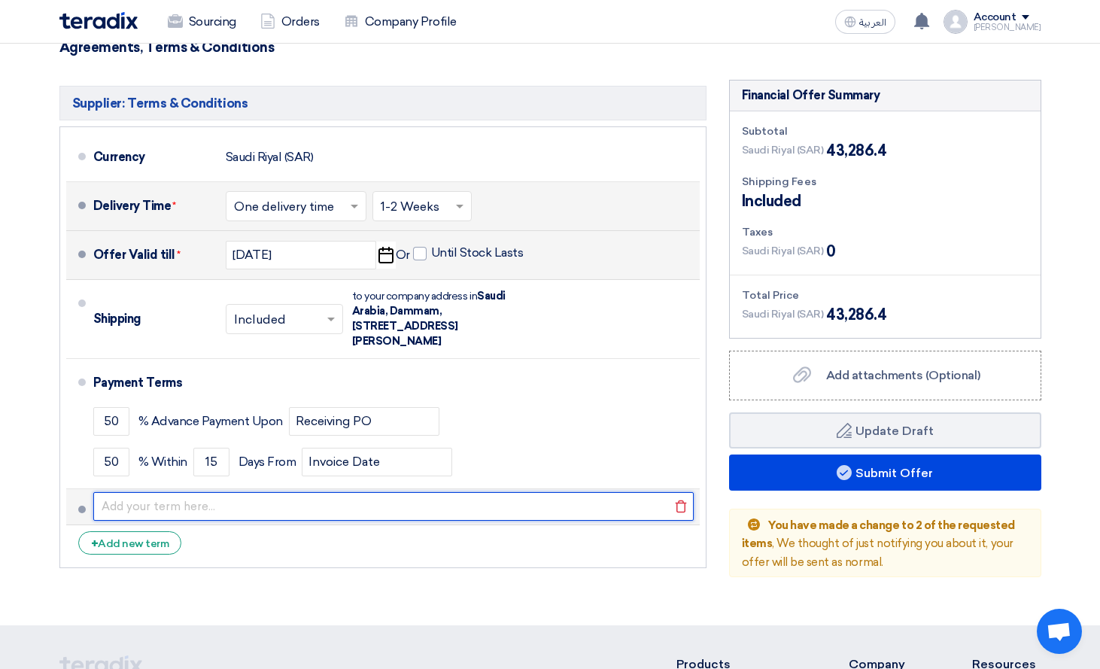
click at [191, 503] on input "text" at bounding box center [393, 506] width 601 height 29
paste input "Bank transfer 50% advance and balance 50% before shipping"
type input "Bank transfer 50% advance and balance 50% before shipping"
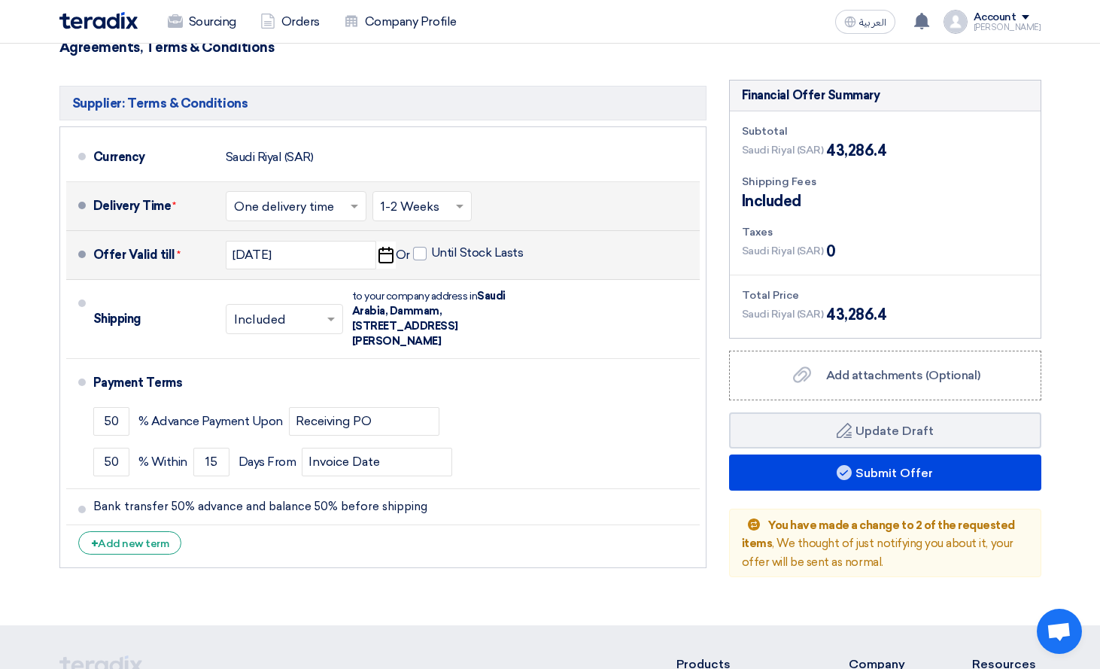
click at [499, 543] on li "+ Add new term" at bounding box center [383, 543] width 634 height 36
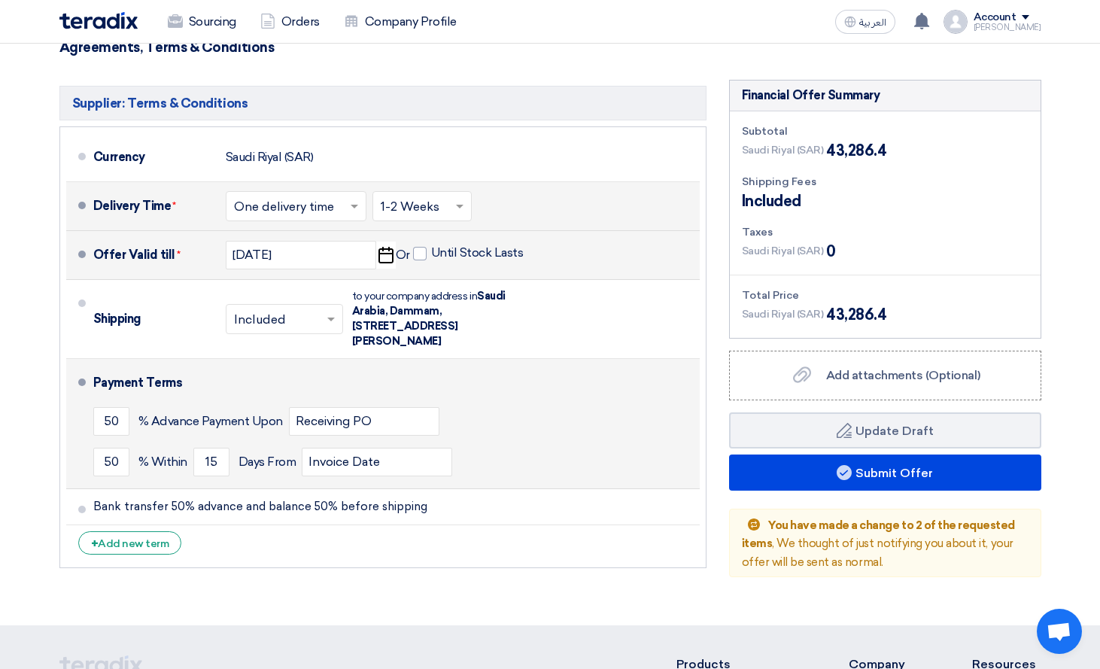
click at [531, 418] on div "50 % Advance Payment Upon Receiving PO" at bounding box center [393, 421] width 601 height 41
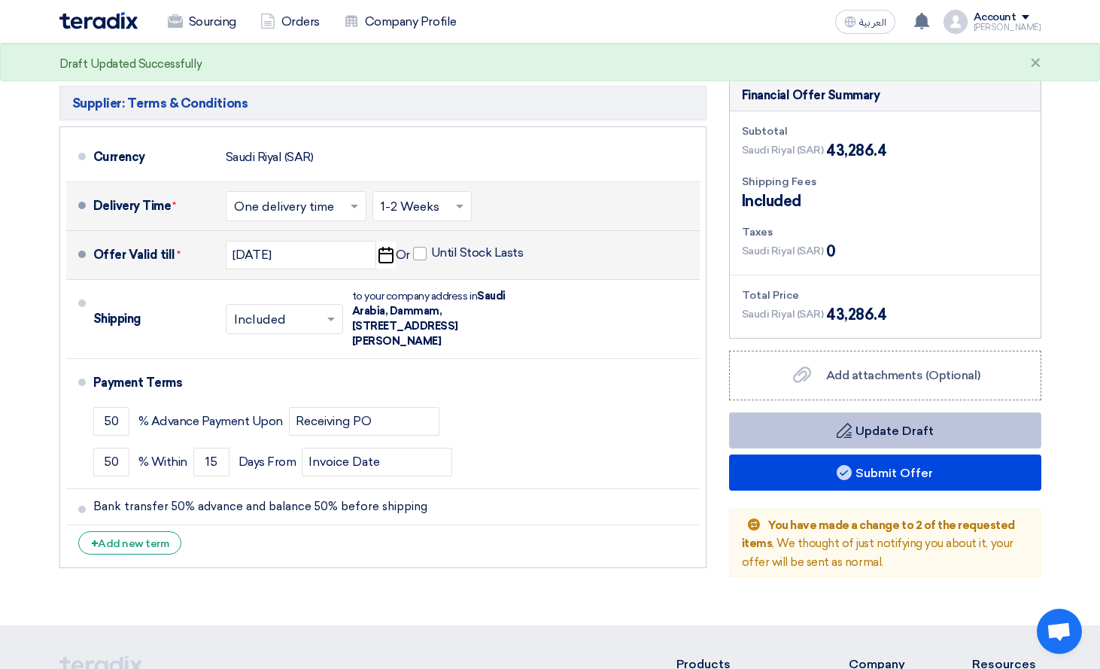
click at [885, 421] on button "Draft Update Draft" at bounding box center [885, 430] width 312 height 36
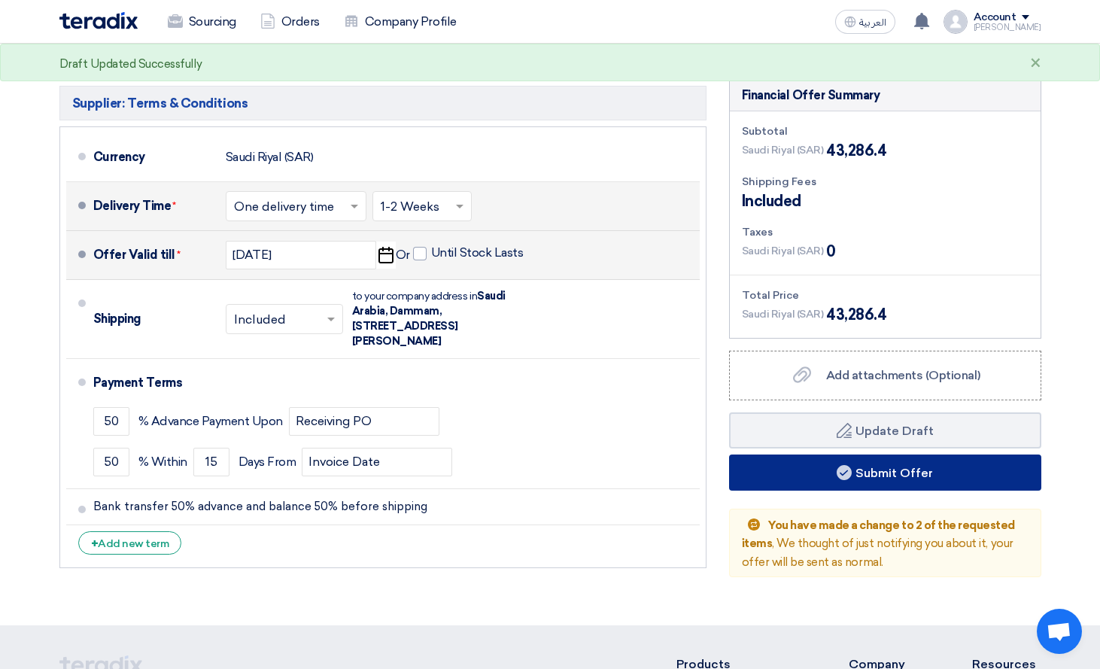
click at [869, 470] on button "Submit Offer" at bounding box center [885, 473] width 312 height 36
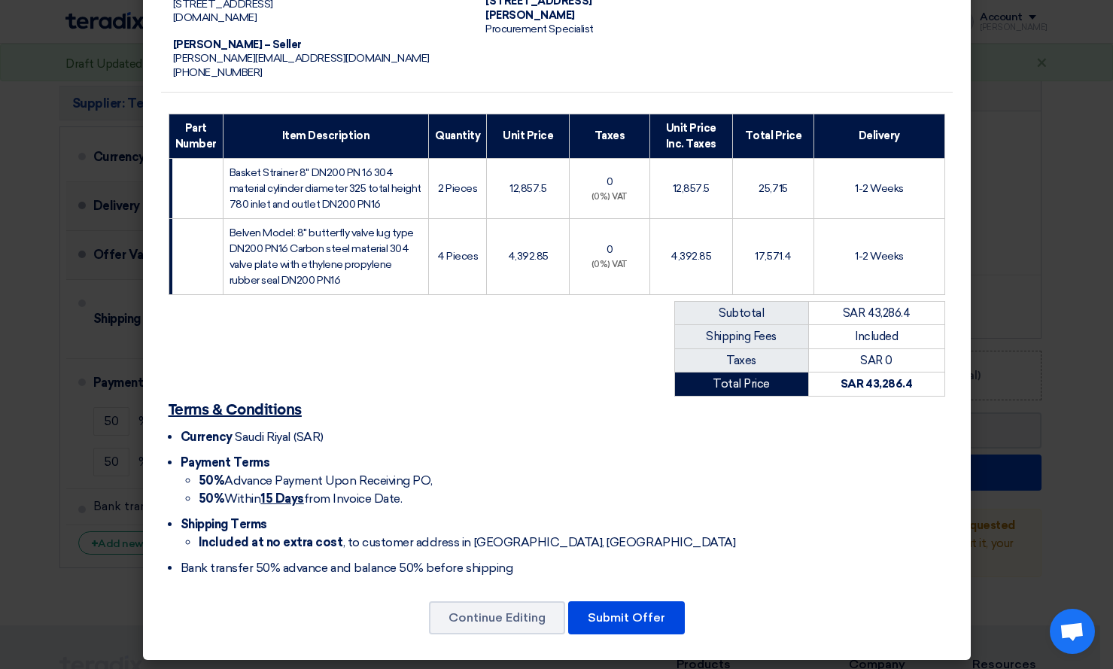
scroll to position [180, 0]
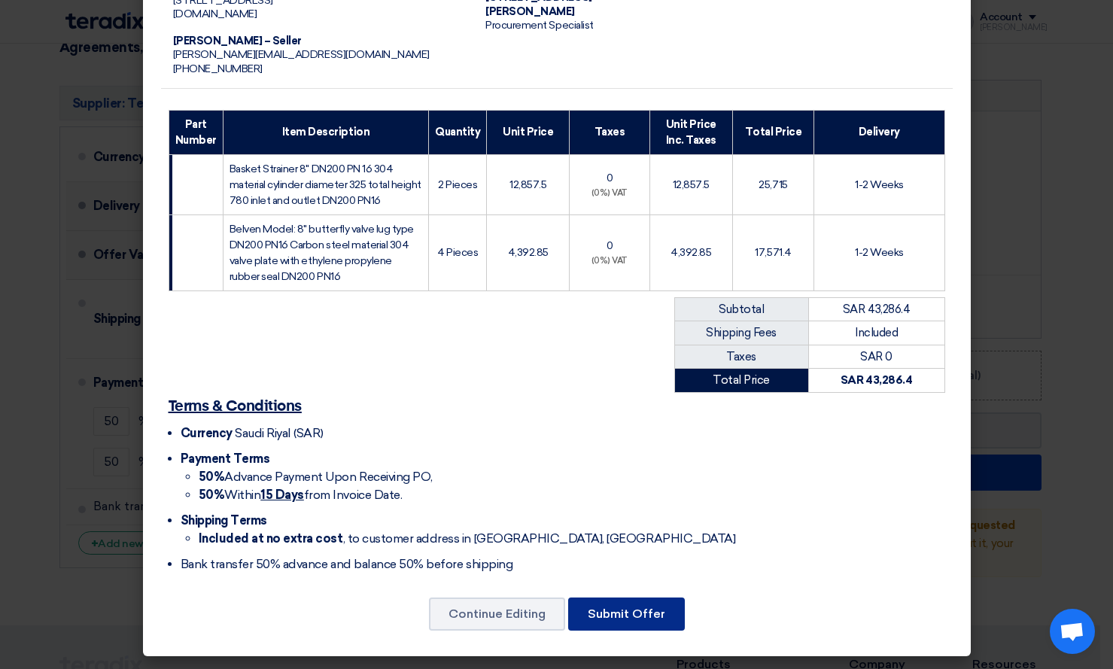
click at [628, 613] on button "Submit Offer" at bounding box center [626, 614] width 117 height 33
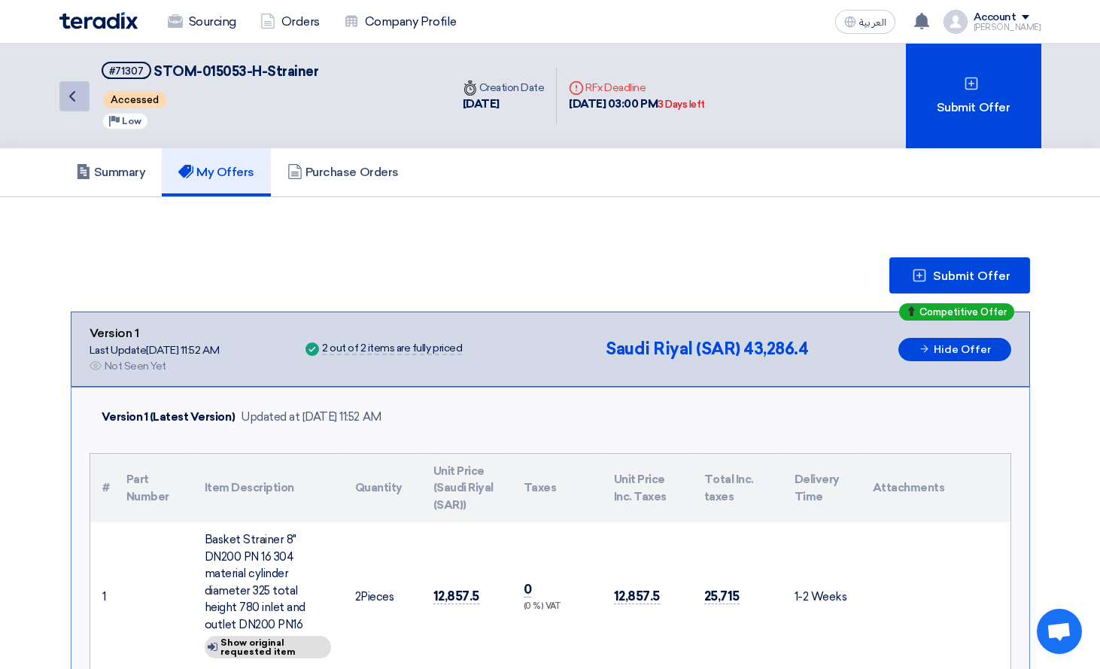
click at [78, 96] on icon "Back" at bounding box center [72, 96] width 18 height 18
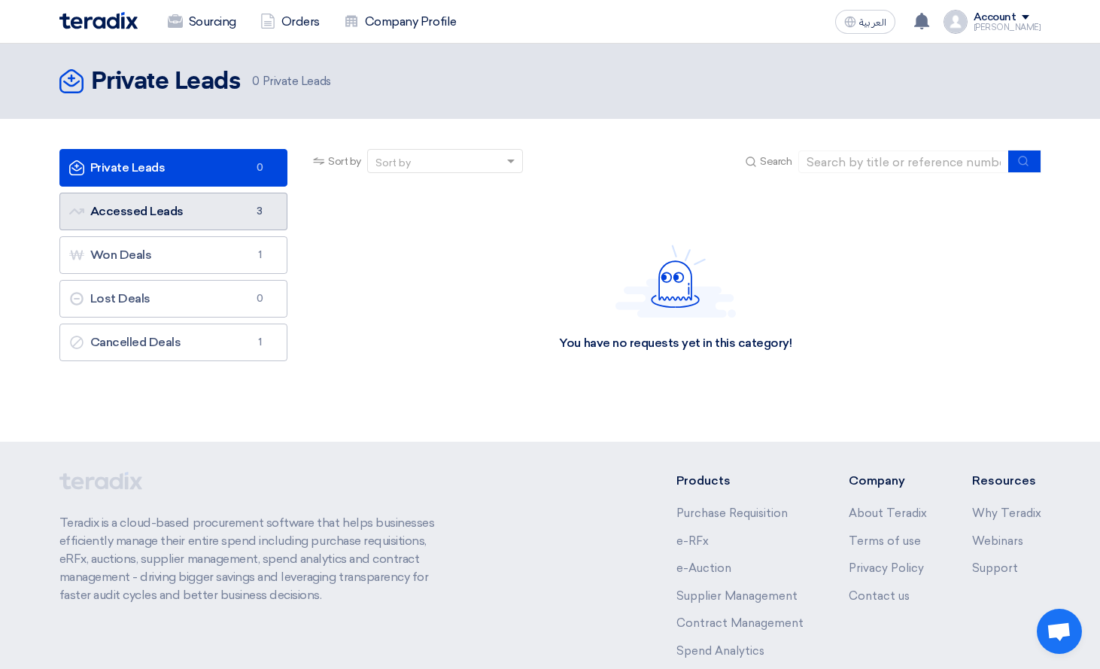
click at [163, 211] on link "Accessed Leads Accessed Leads 3" at bounding box center [173, 212] width 229 height 38
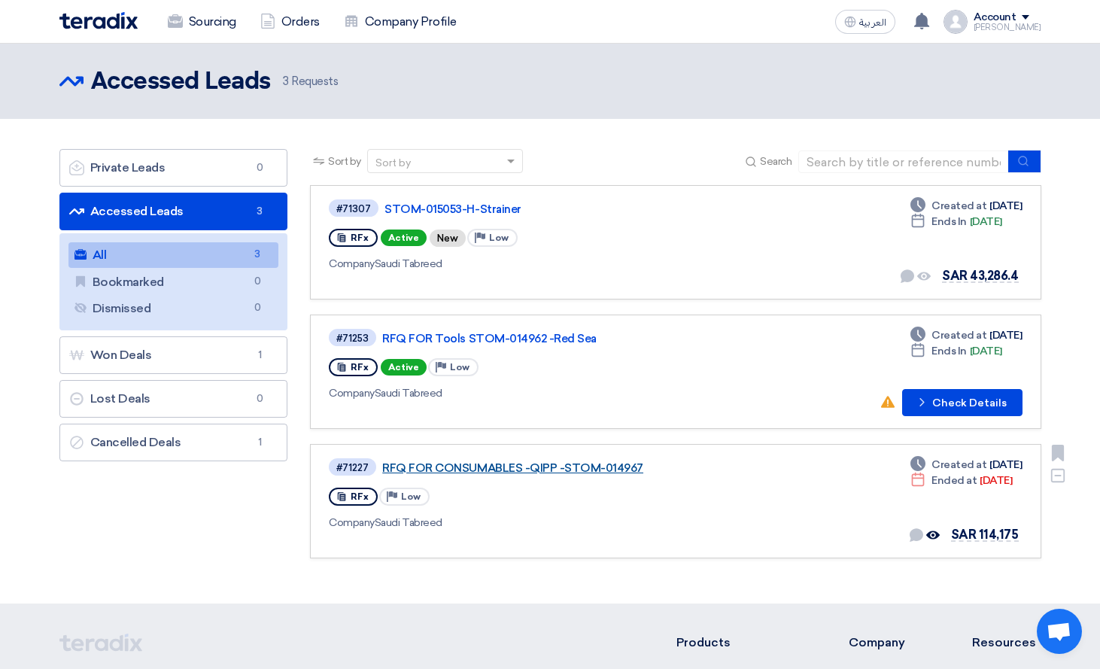
click at [545, 466] on link "RFQ FOR CONSUMABLES -QIPP -STOM-014967" at bounding box center [570, 468] width 376 height 14
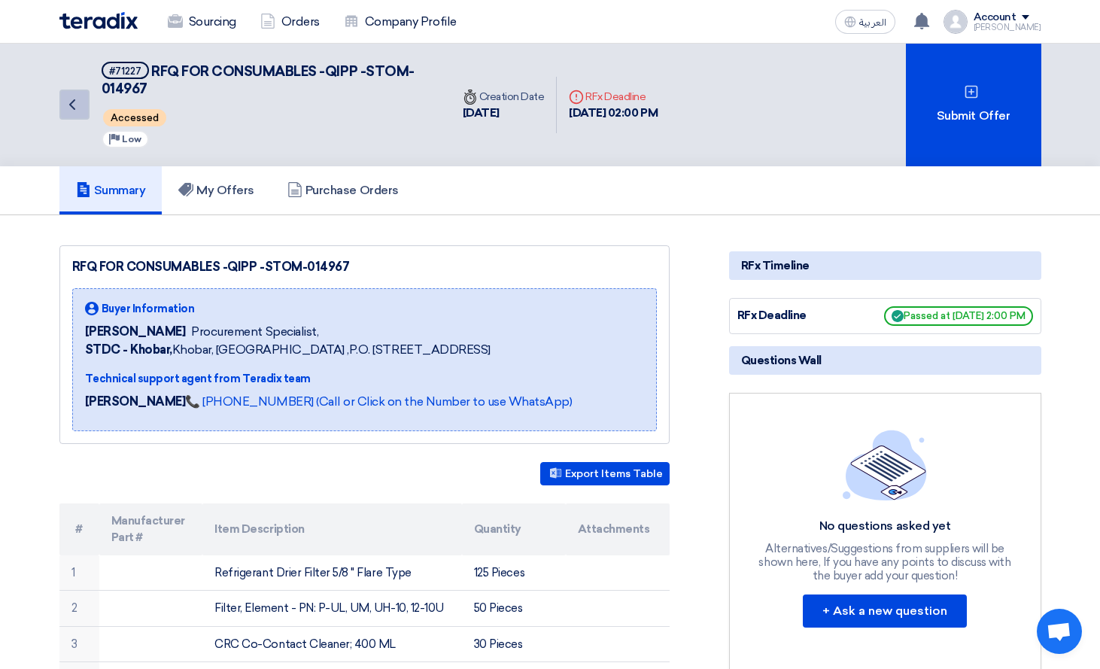
click at [74, 100] on use at bounding box center [72, 104] width 6 height 11
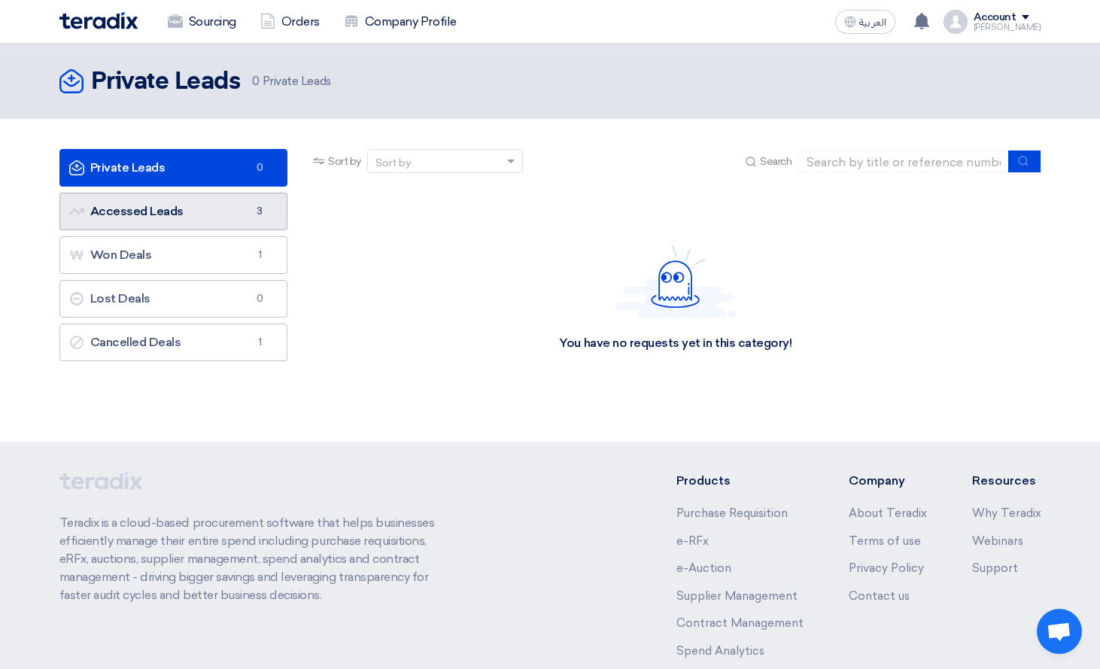
click at [181, 214] on link "Accessed Leads Accessed Leads 3" at bounding box center [173, 212] width 229 height 38
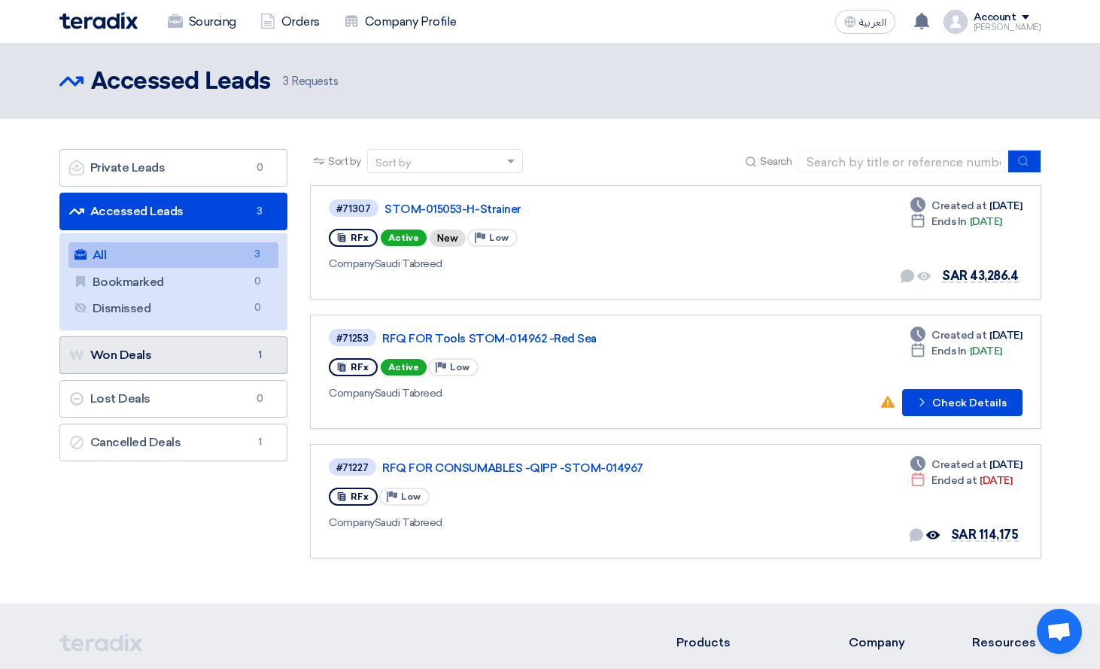
click at [193, 357] on link "Won Deals Won Deals 1" at bounding box center [173, 355] width 229 height 38
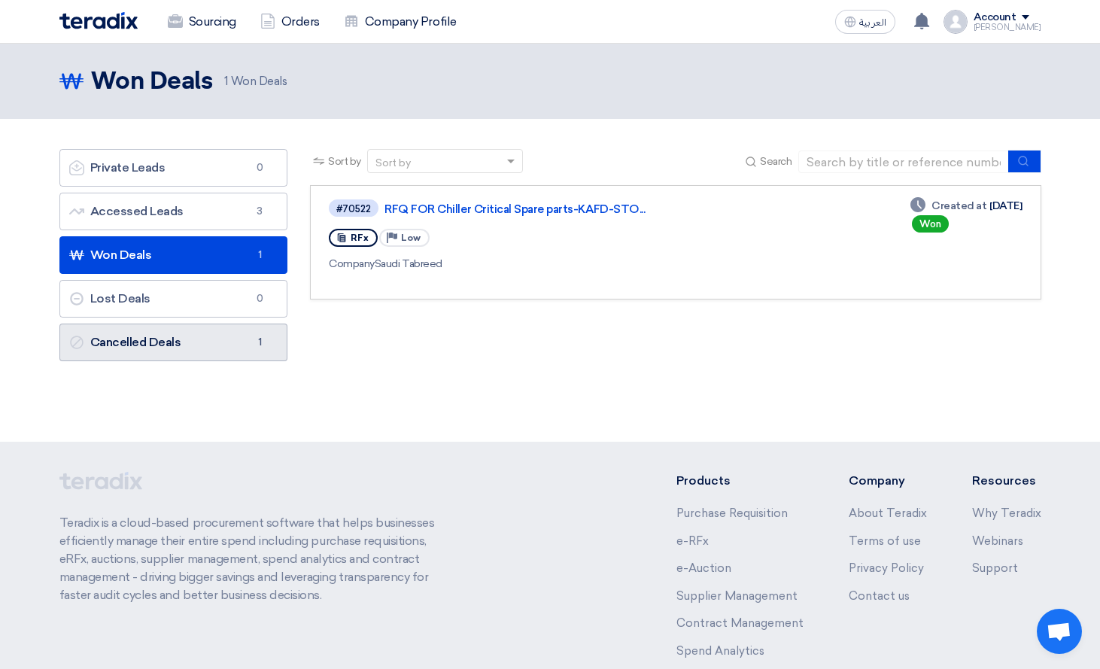
click at [217, 346] on link "Cancelled Deals Cancelled Deals 1" at bounding box center [173, 343] width 229 height 38
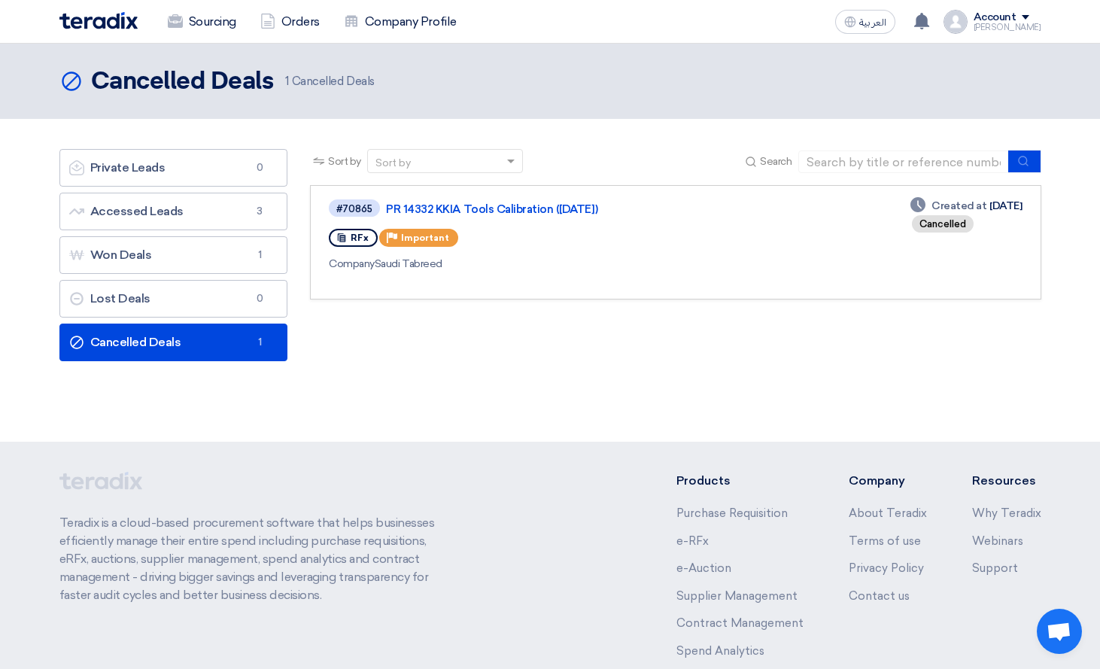
click at [912, 227] on div "Cancelled" at bounding box center [943, 223] width 62 height 17
click at [759, 259] on div "#70865 PR 14332 KKIA Tools Calibration ([DATE]) RFx Priority Important Company …" at bounding box center [675, 242] width 693 height 89
click at [157, 246] on link "Won Deals Won Deals 1" at bounding box center [173, 255] width 229 height 38
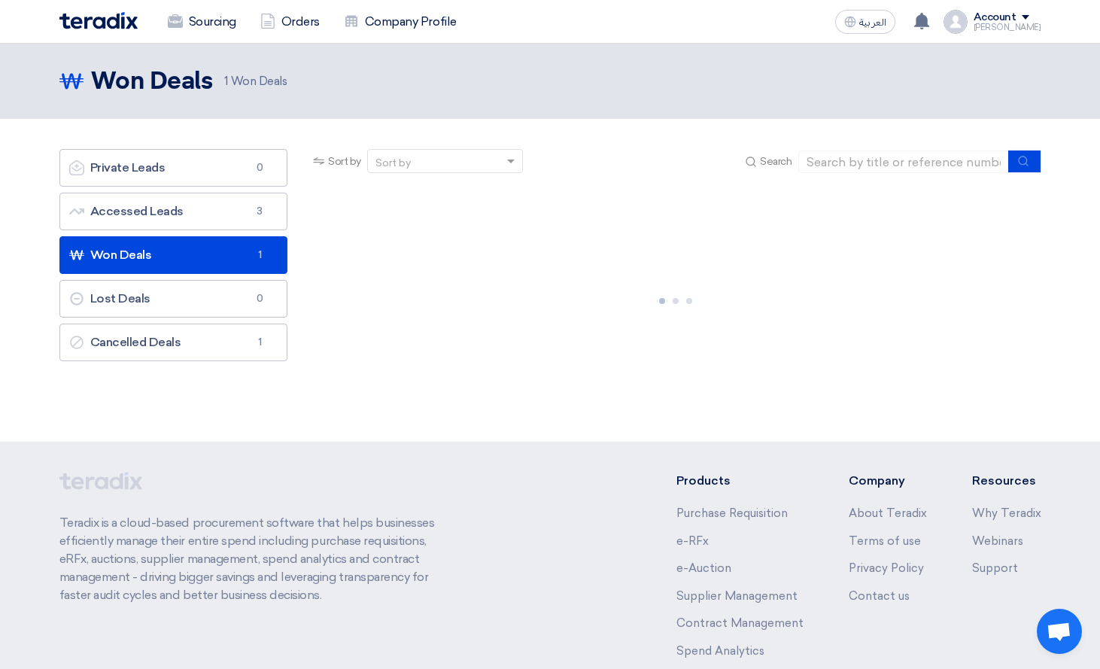
click at [157, 246] on link "Won Deals Won Deals 1" at bounding box center [173, 255] width 229 height 38
click at [179, 220] on link "Accessed Leads Accessed Leads 3" at bounding box center [173, 212] width 229 height 38
